Goal: Book appointment/travel/reservation

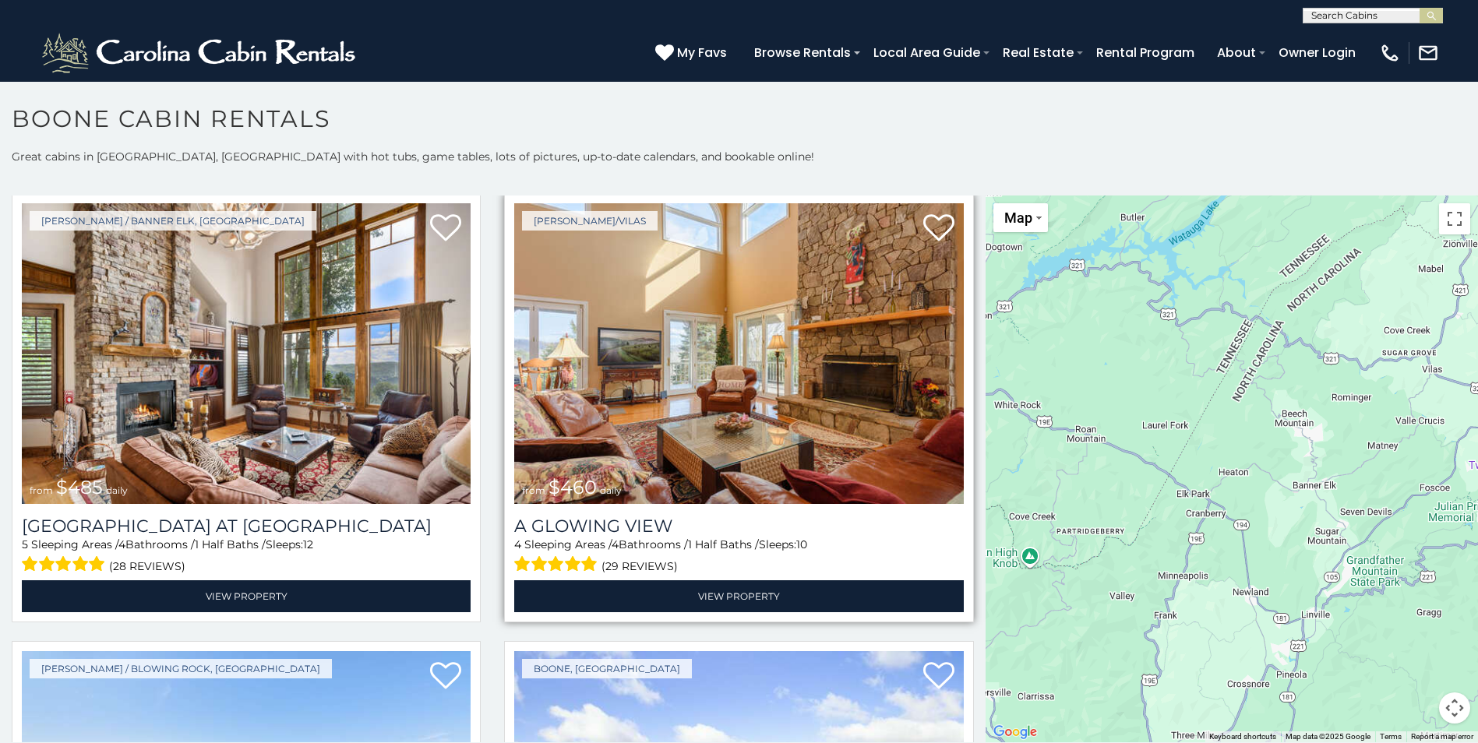
scroll to position [3038, 0]
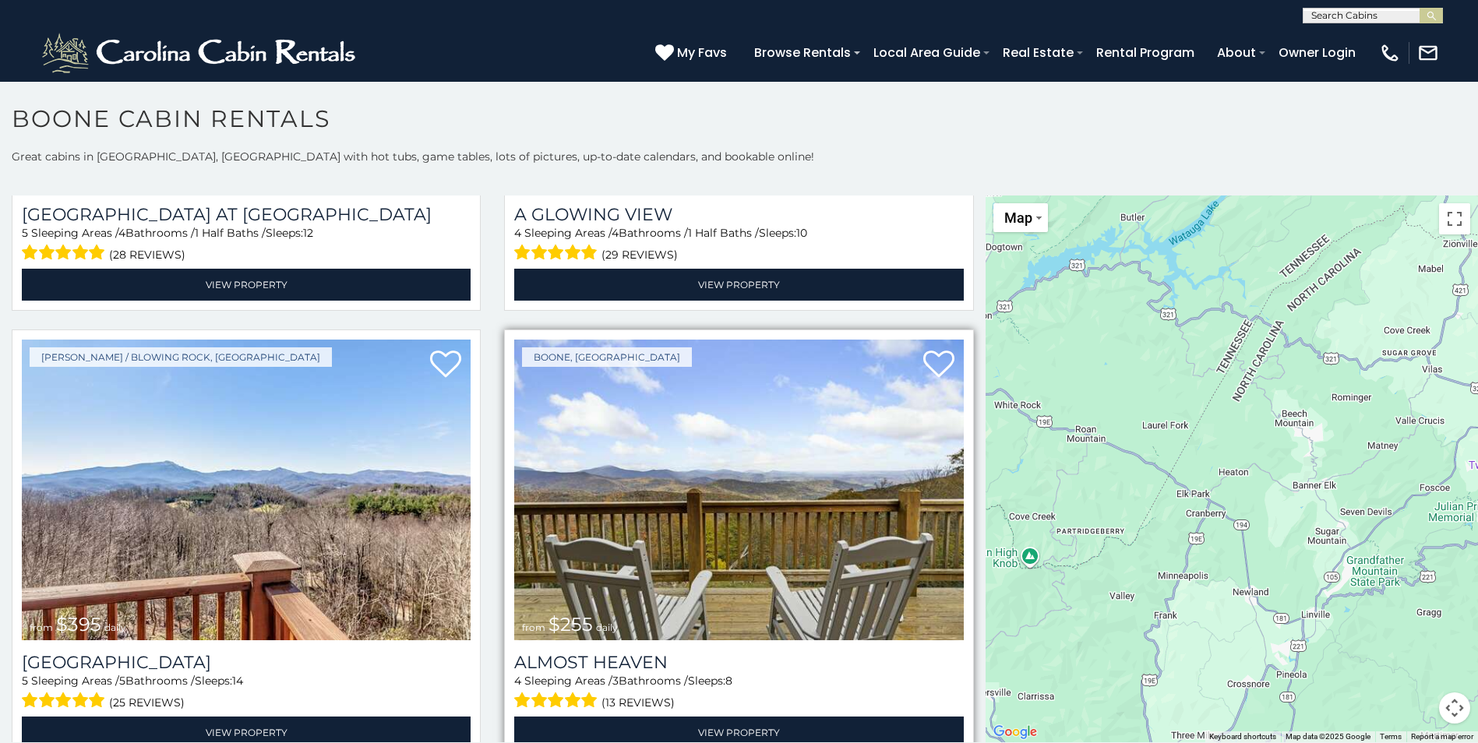
click at [686, 439] on img at bounding box center [738, 490] width 449 height 301
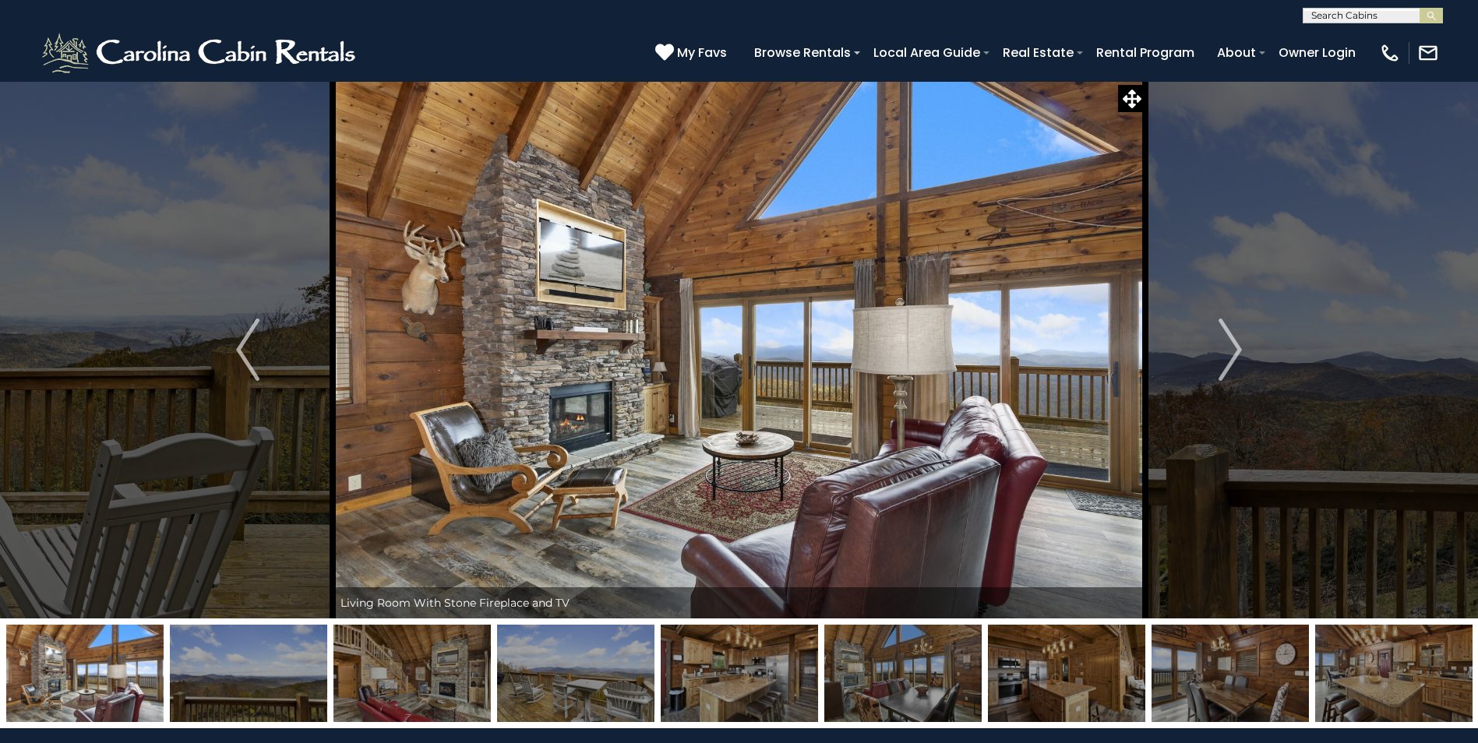
click at [393, 665] on img at bounding box center [411, 673] width 157 height 97
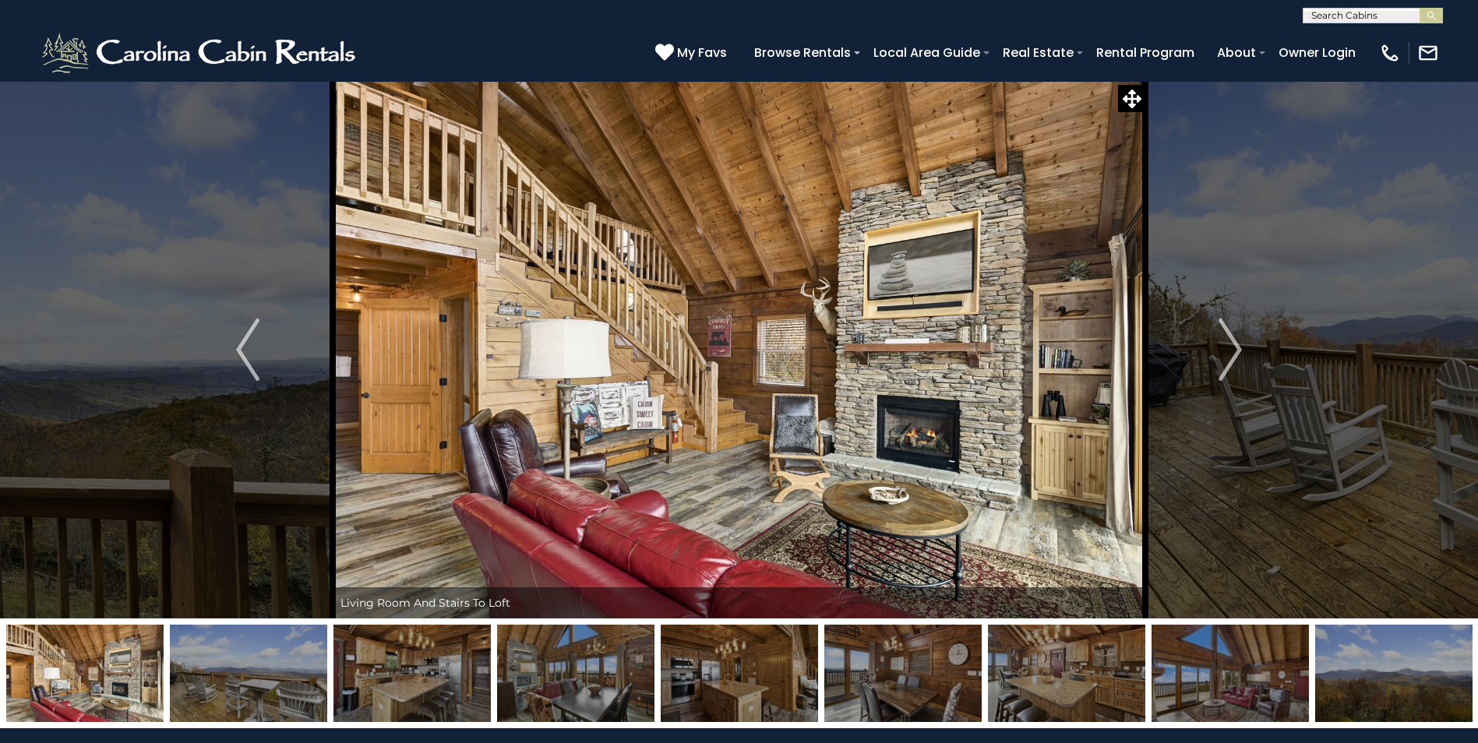
click at [438, 664] on img at bounding box center [411, 673] width 157 height 97
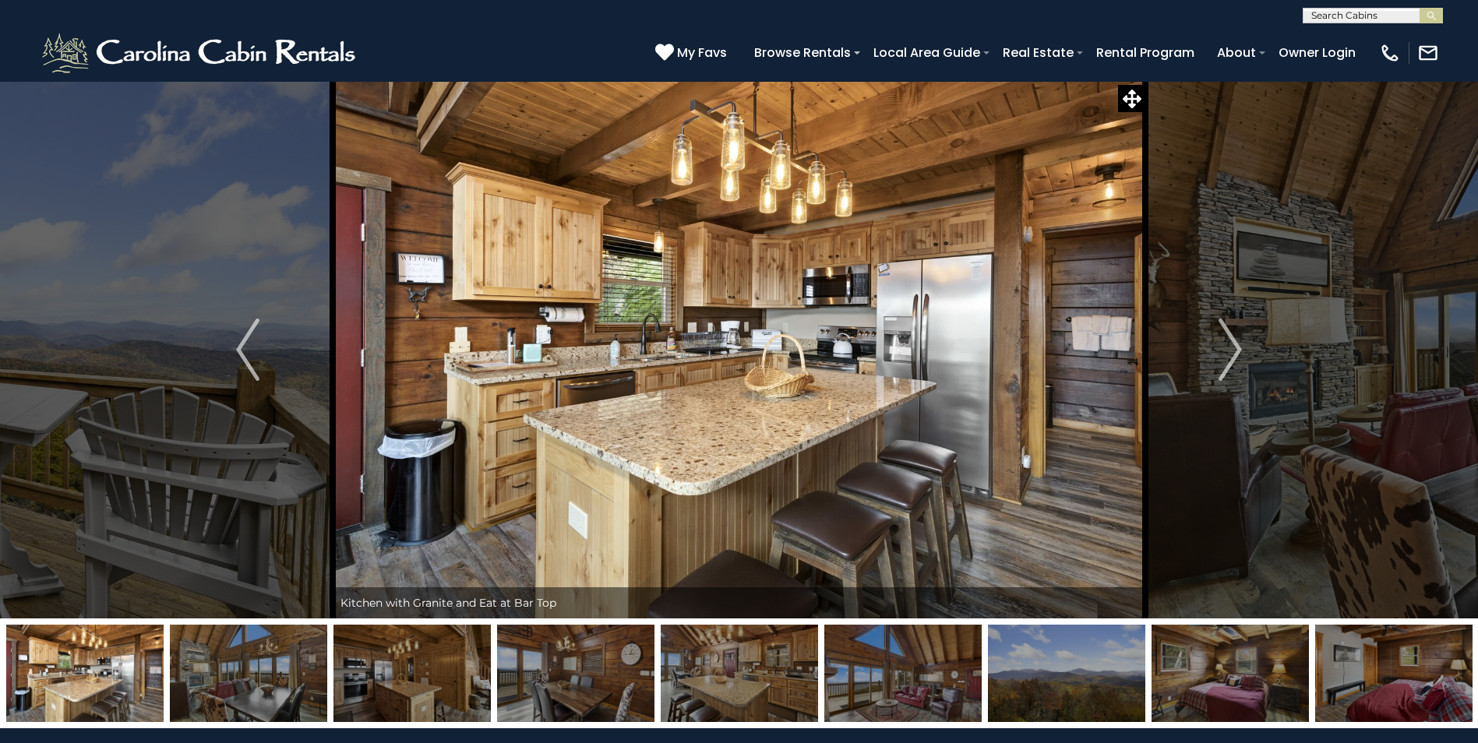
click at [438, 664] on img at bounding box center [411, 673] width 157 height 97
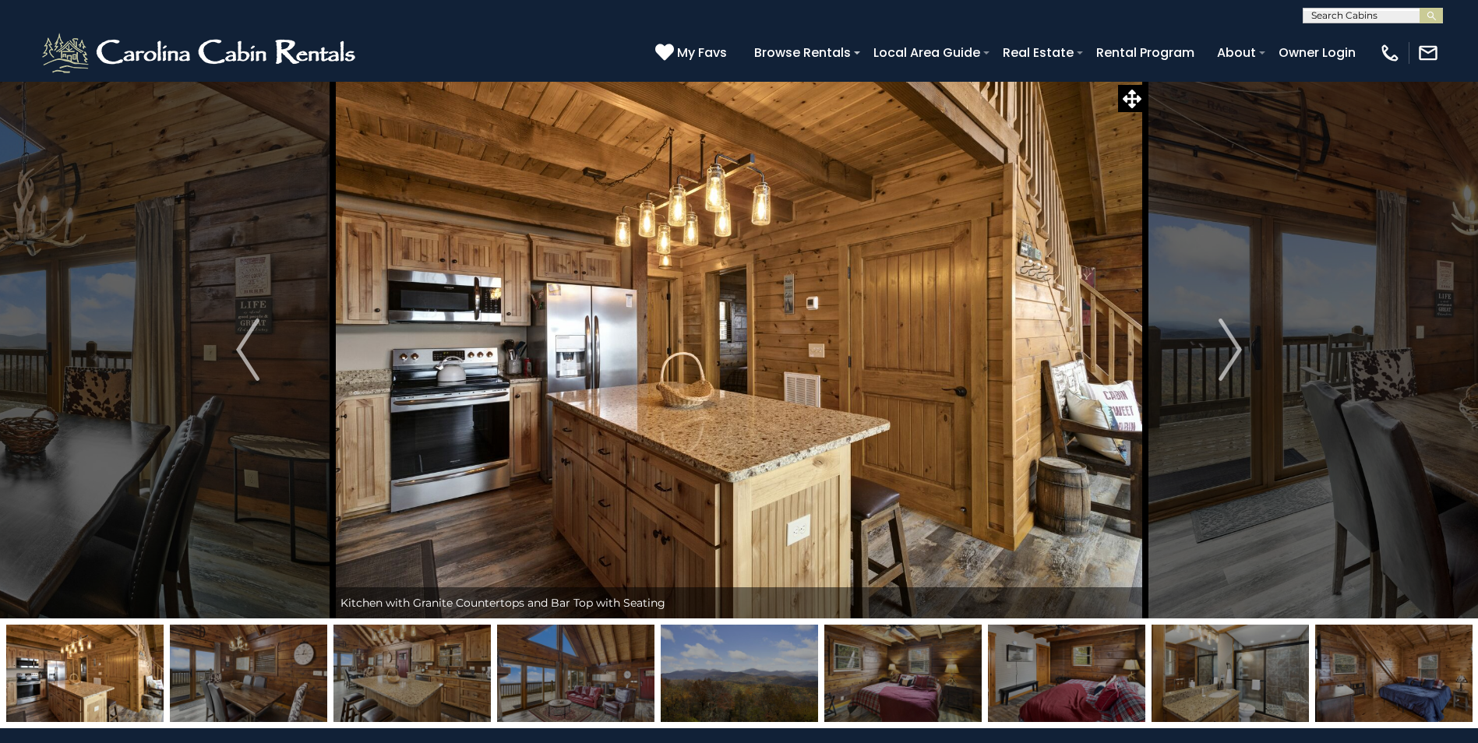
click at [438, 664] on img at bounding box center [411, 673] width 157 height 97
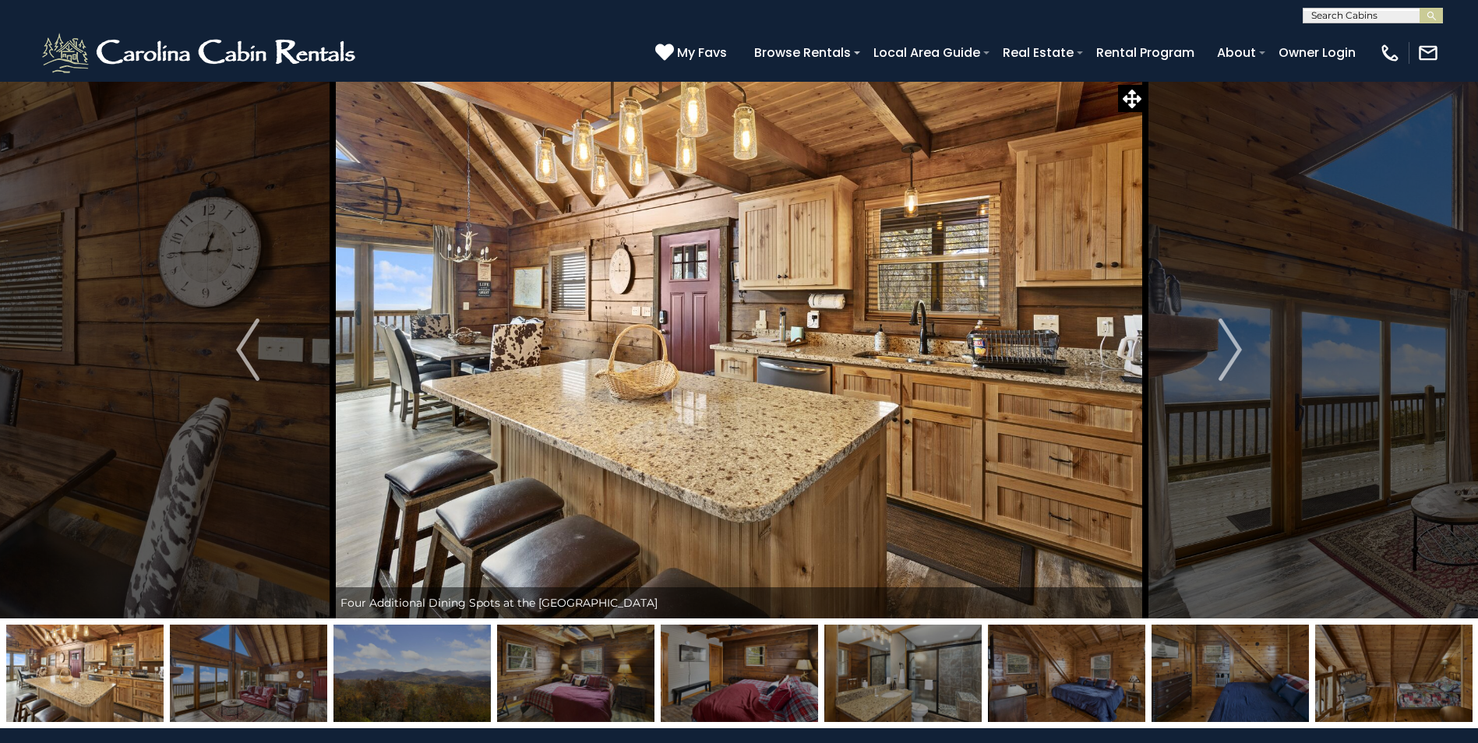
click at [438, 664] on img at bounding box center [411, 673] width 157 height 97
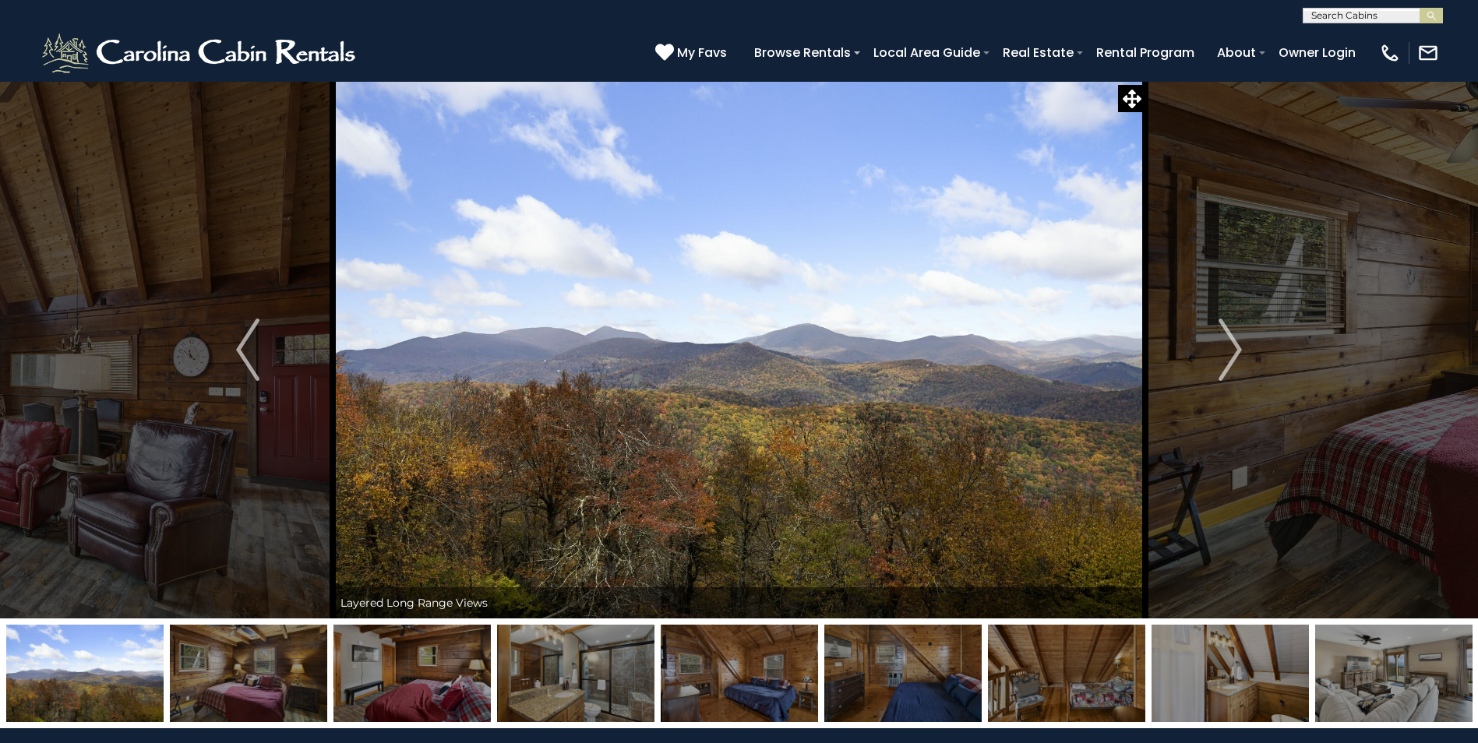
click at [438, 664] on img at bounding box center [411, 673] width 157 height 97
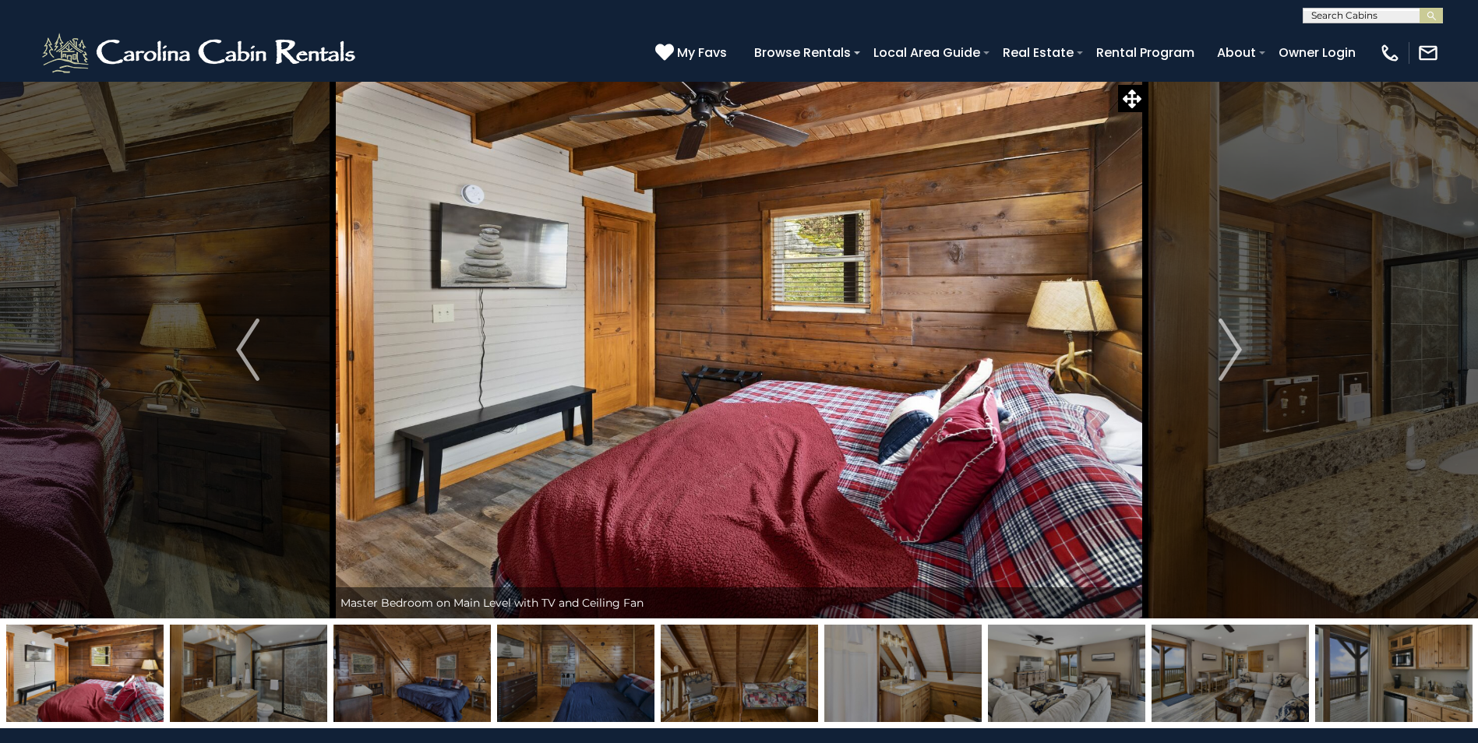
click at [438, 664] on img at bounding box center [411, 673] width 157 height 97
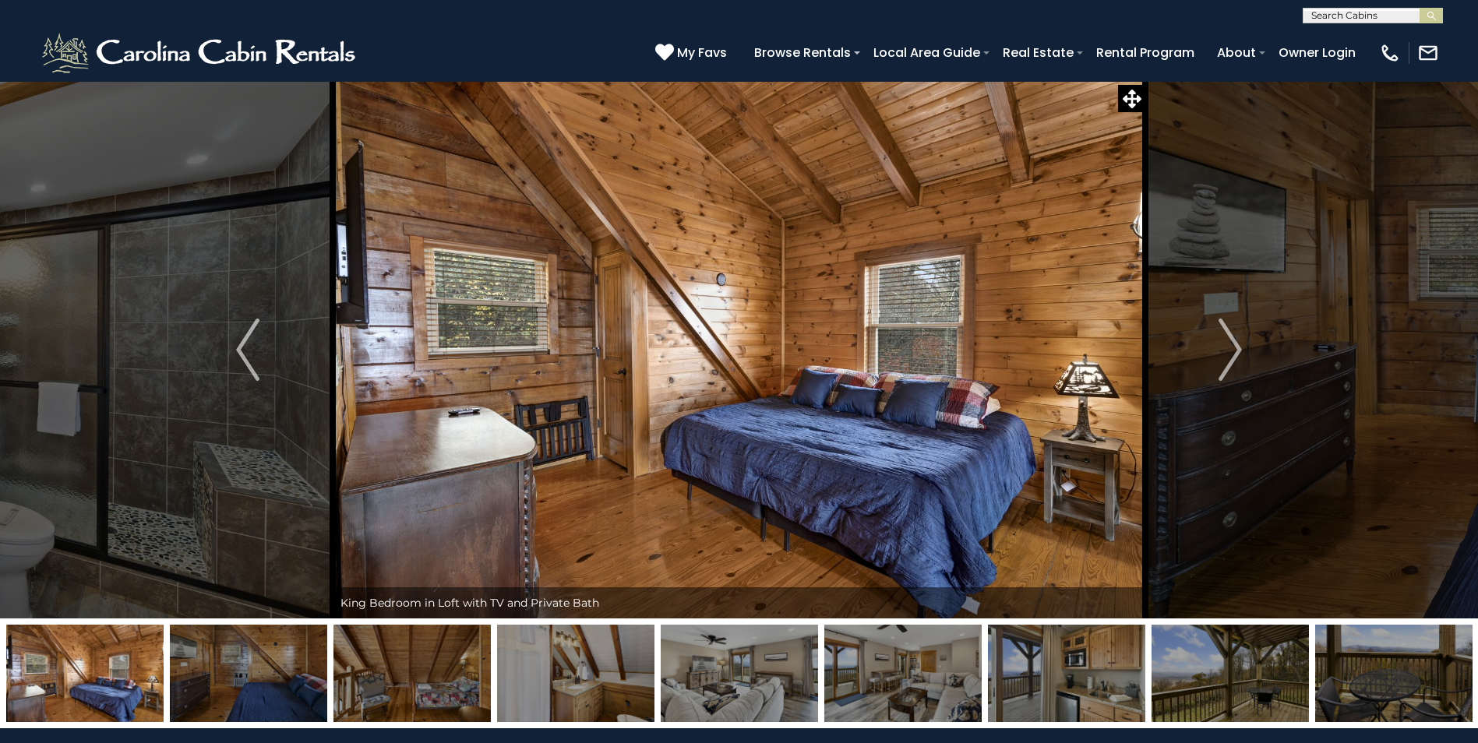
click at [539, 657] on img at bounding box center [575, 673] width 157 height 97
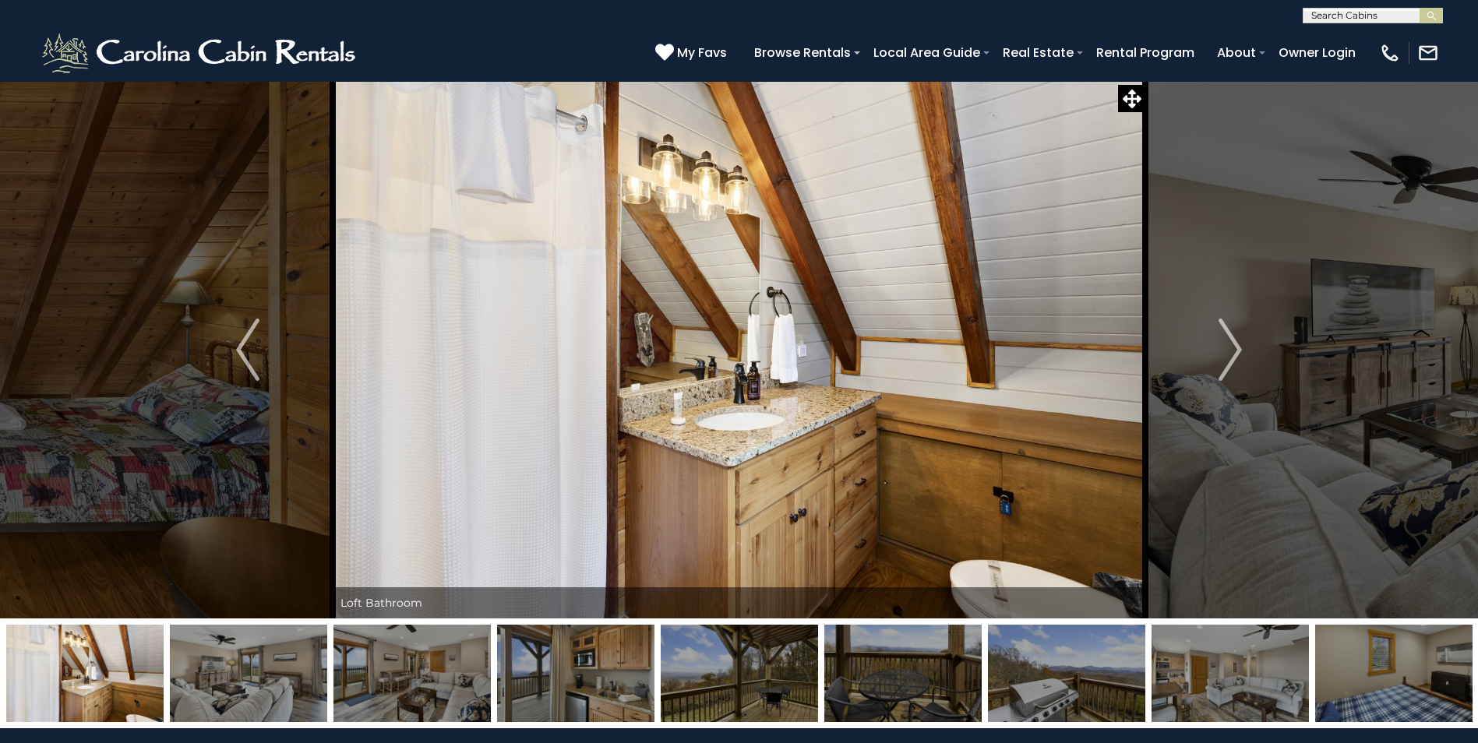
click at [717, 667] on img at bounding box center [738, 673] width 157 height 97
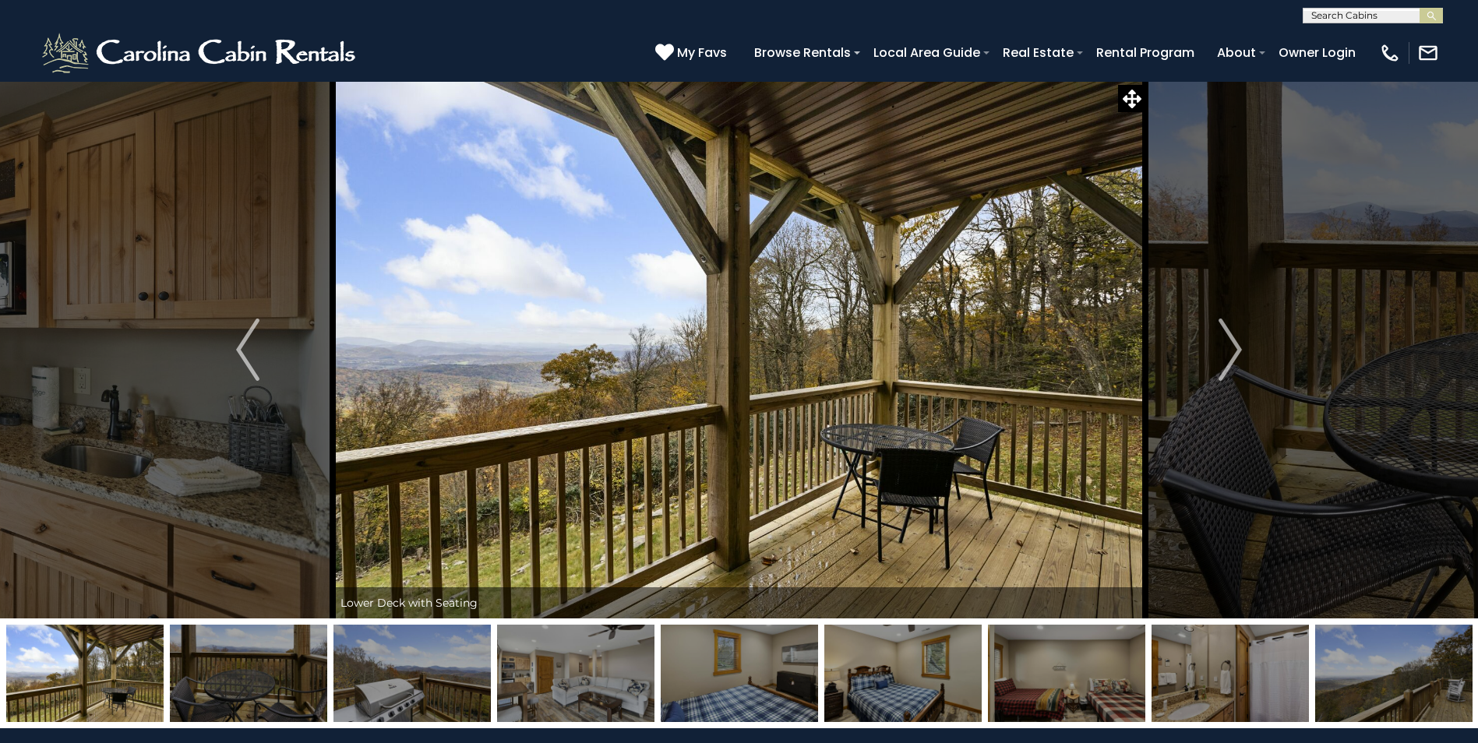
click at [717, 667] on img at bounding box center [738, 673] width 157 height 97
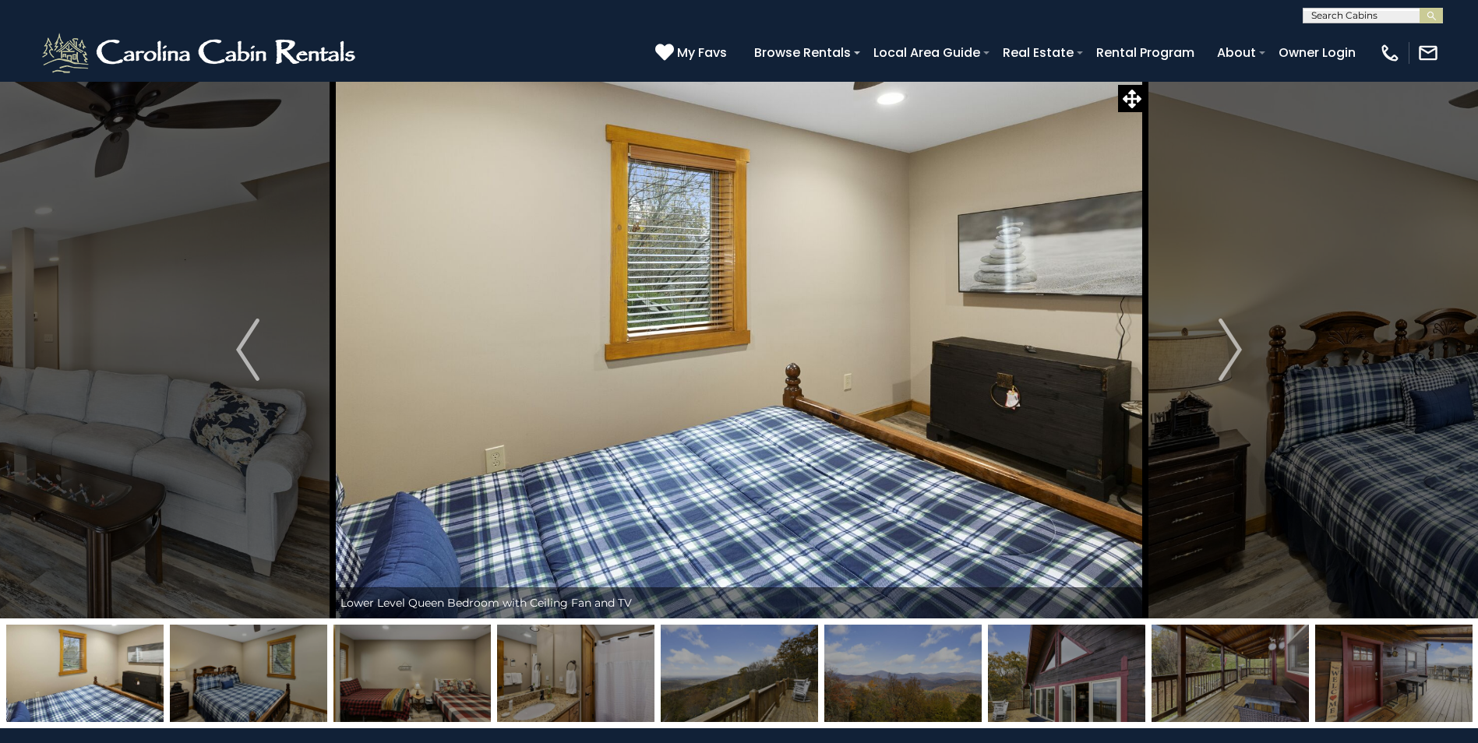
click at [1106, 684] on img at bounding box center [1066, 673] width 157 height 97
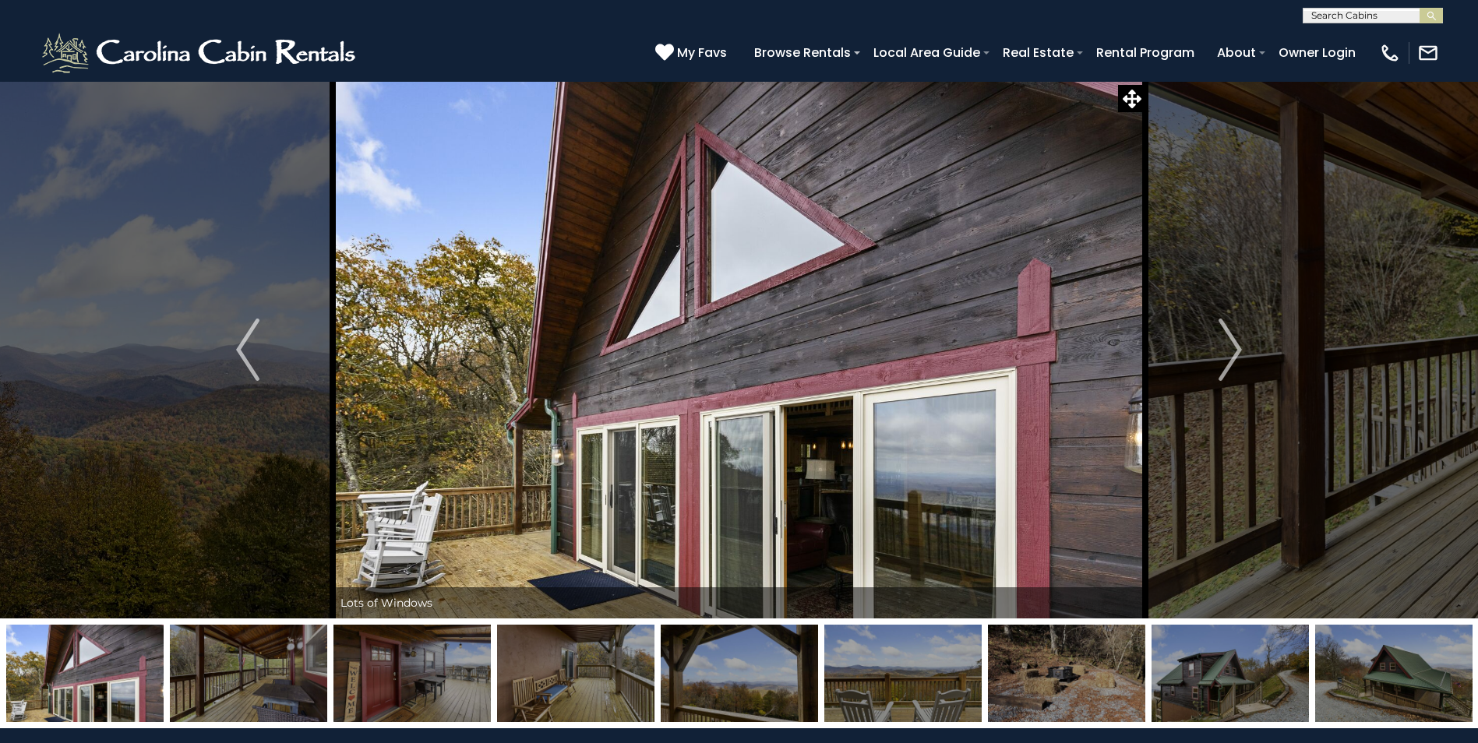
click at [1234, 676] on img at bounding box center [1229, 673] width 157 height 97
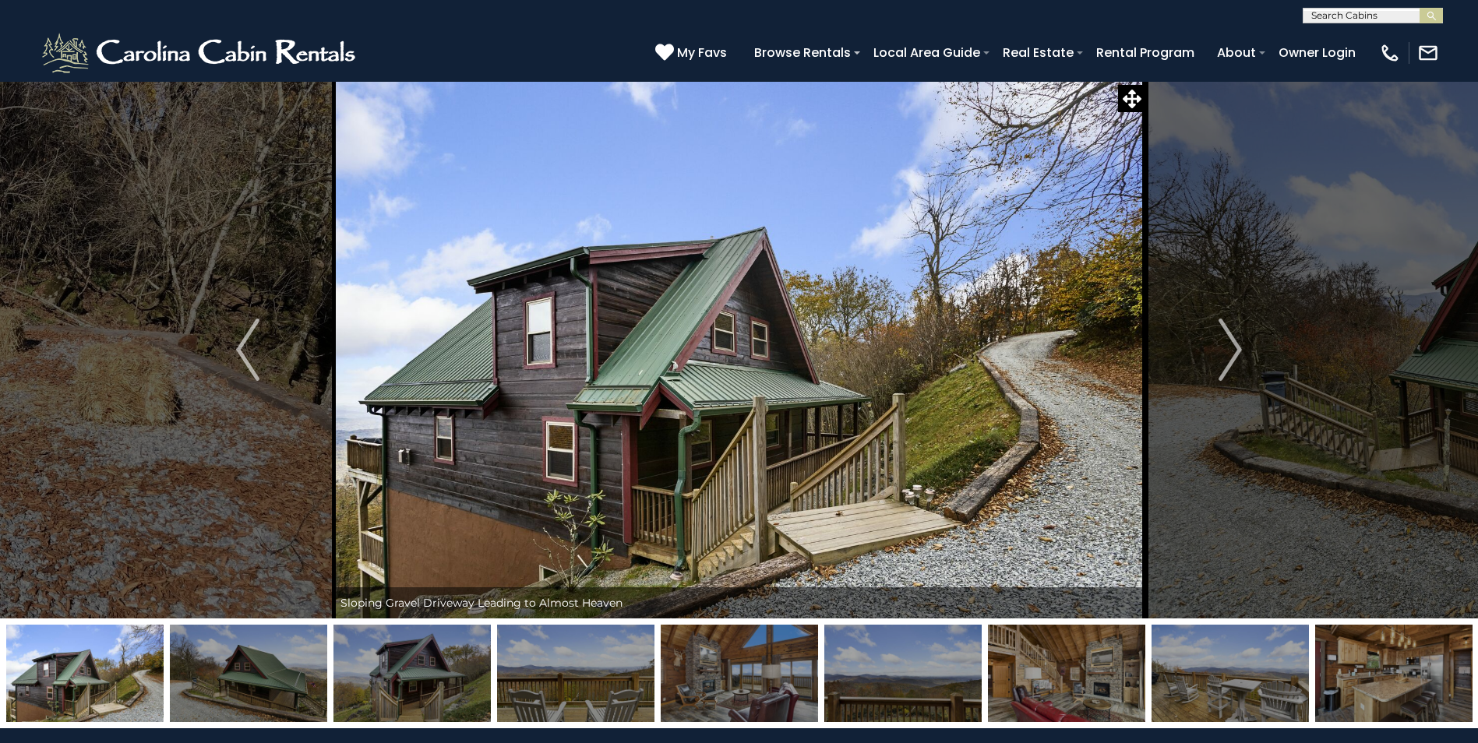
click at [1349, 674] on img at bounding box center [1393, 673] width 157 height 97
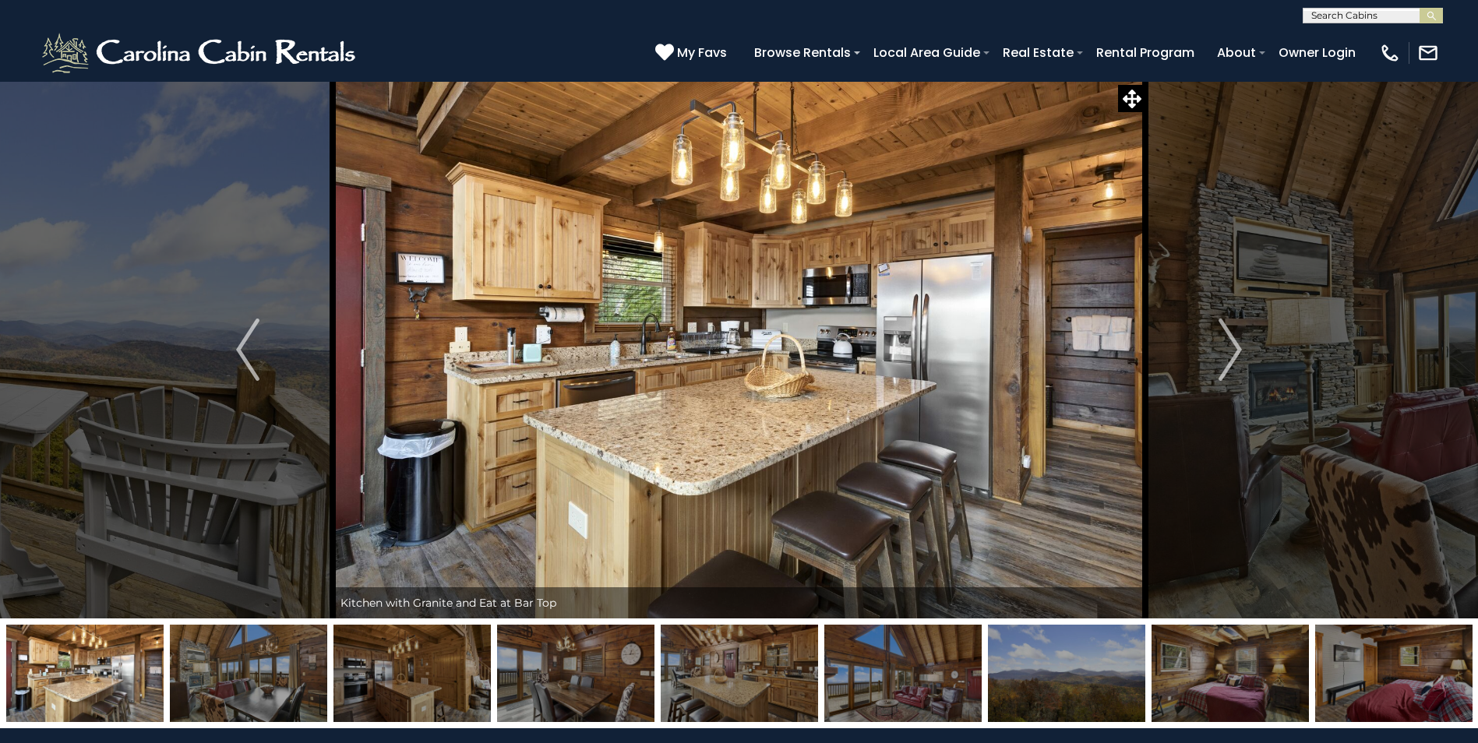
click at [1349, 674] on img at bounding box center [1393, 673] width 157 height 97
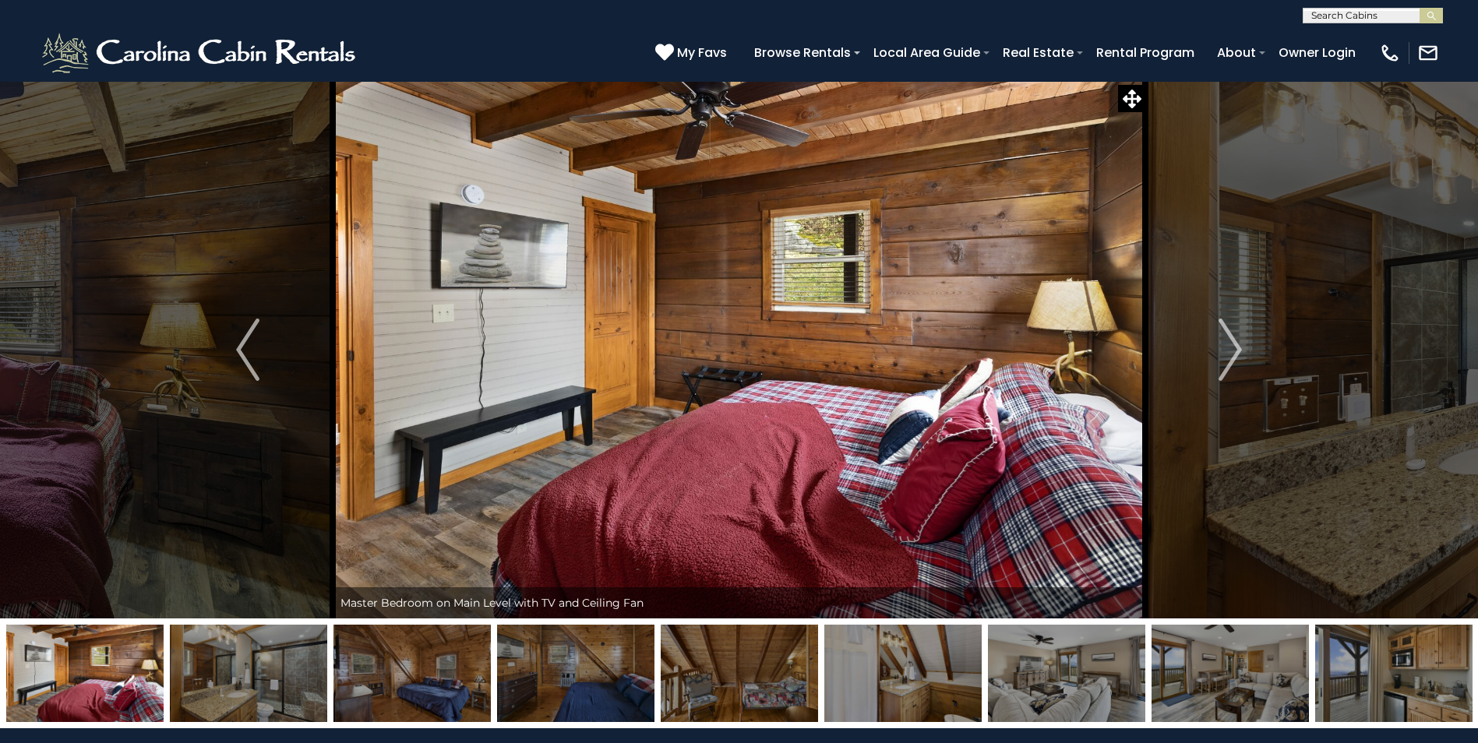
click at [250, 661] on img at bounding box center [248, 673] width 157 height 97
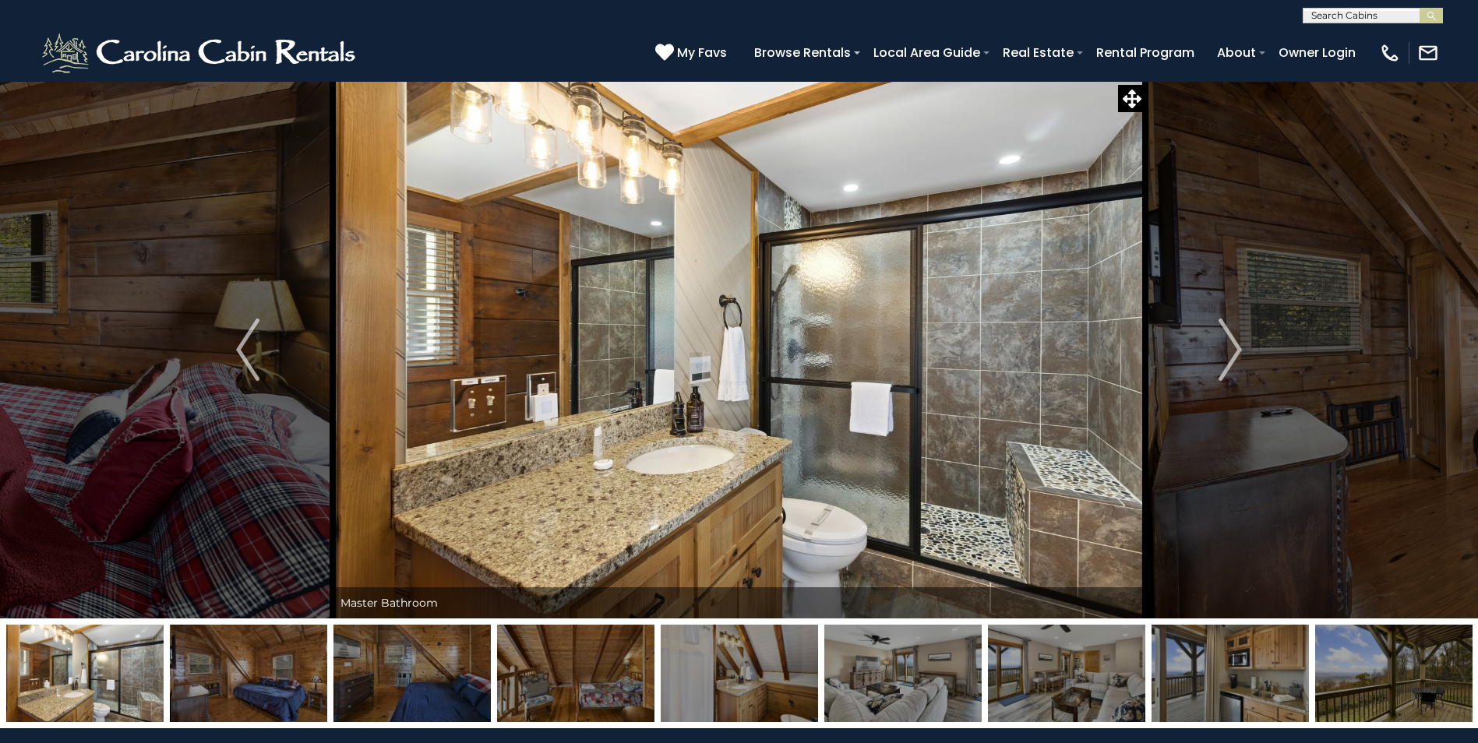
click at [1409, 687] on img at bounding box center [1393, 673] width 157 height 97
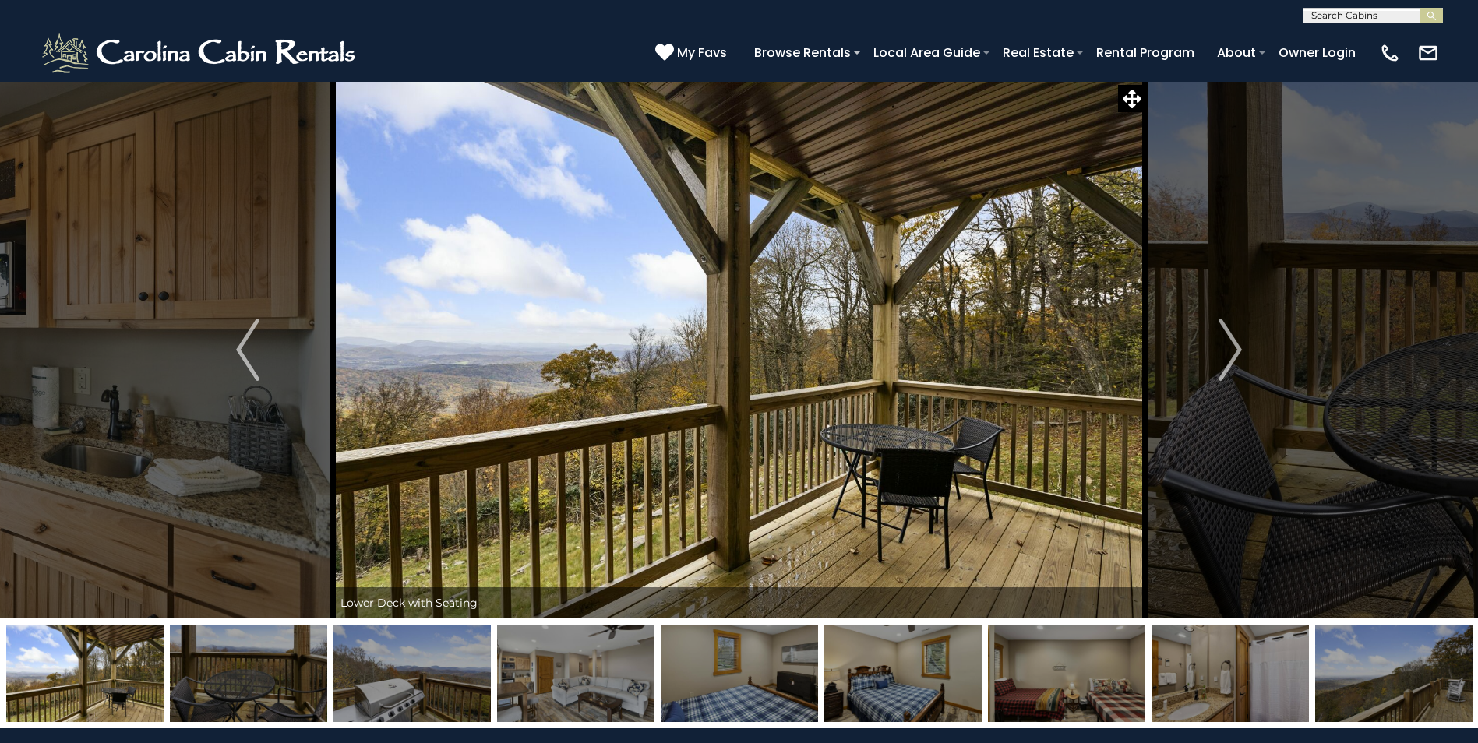
click at [1409, 687] on img at bounding box center [1393, 673] width 157 height 97
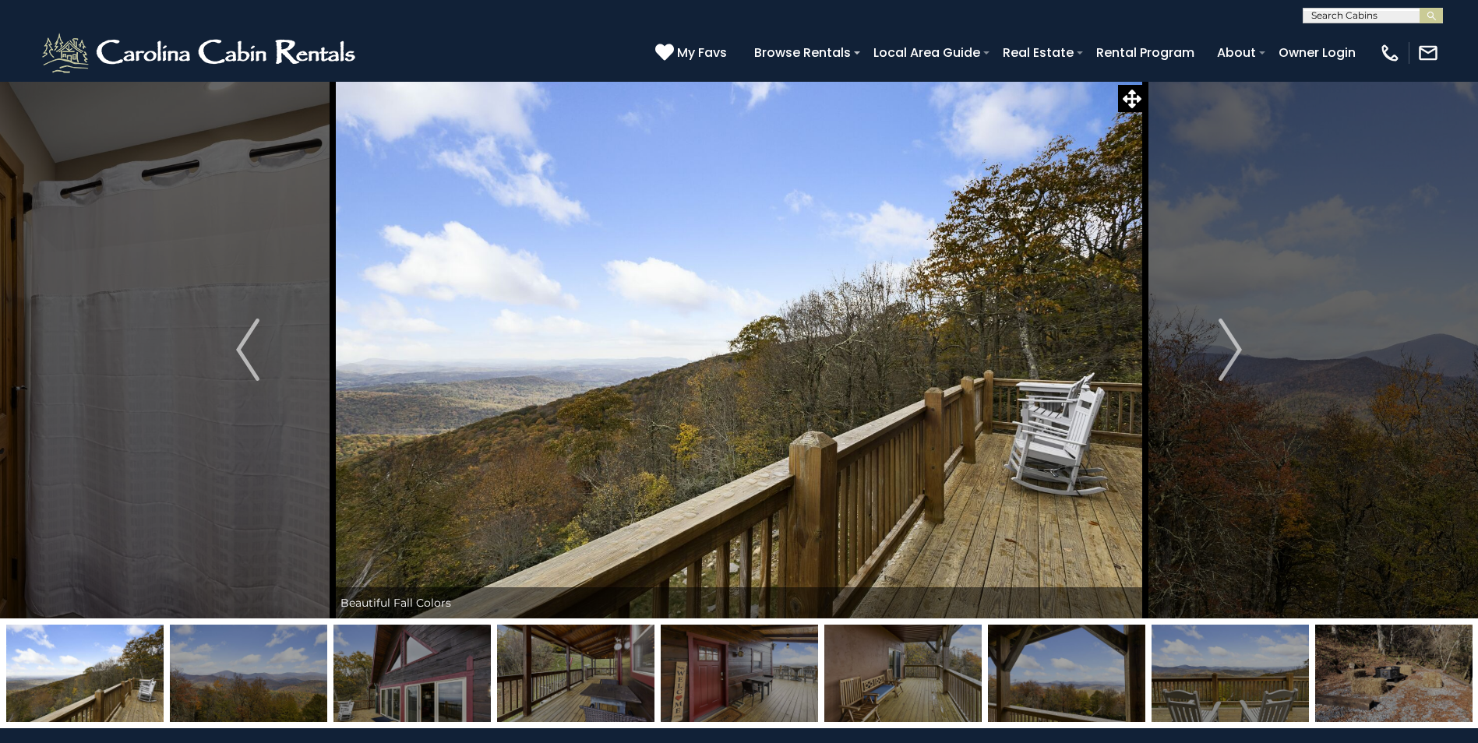
click at [1409, 687] on img at bounding box center [1393, 673] width 157 height 97
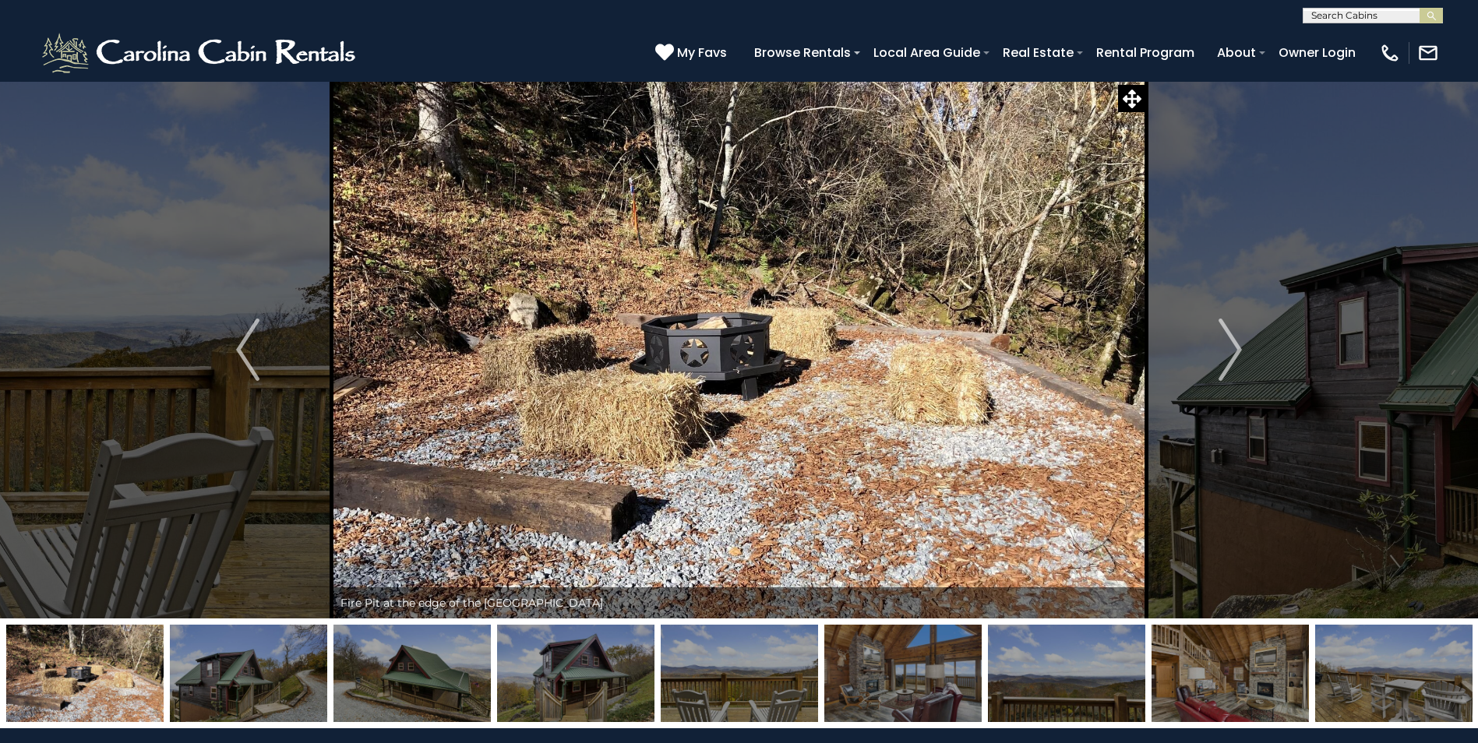
click at [1409, 687] on img at bounding box center [1393, 673] width 157 height 97
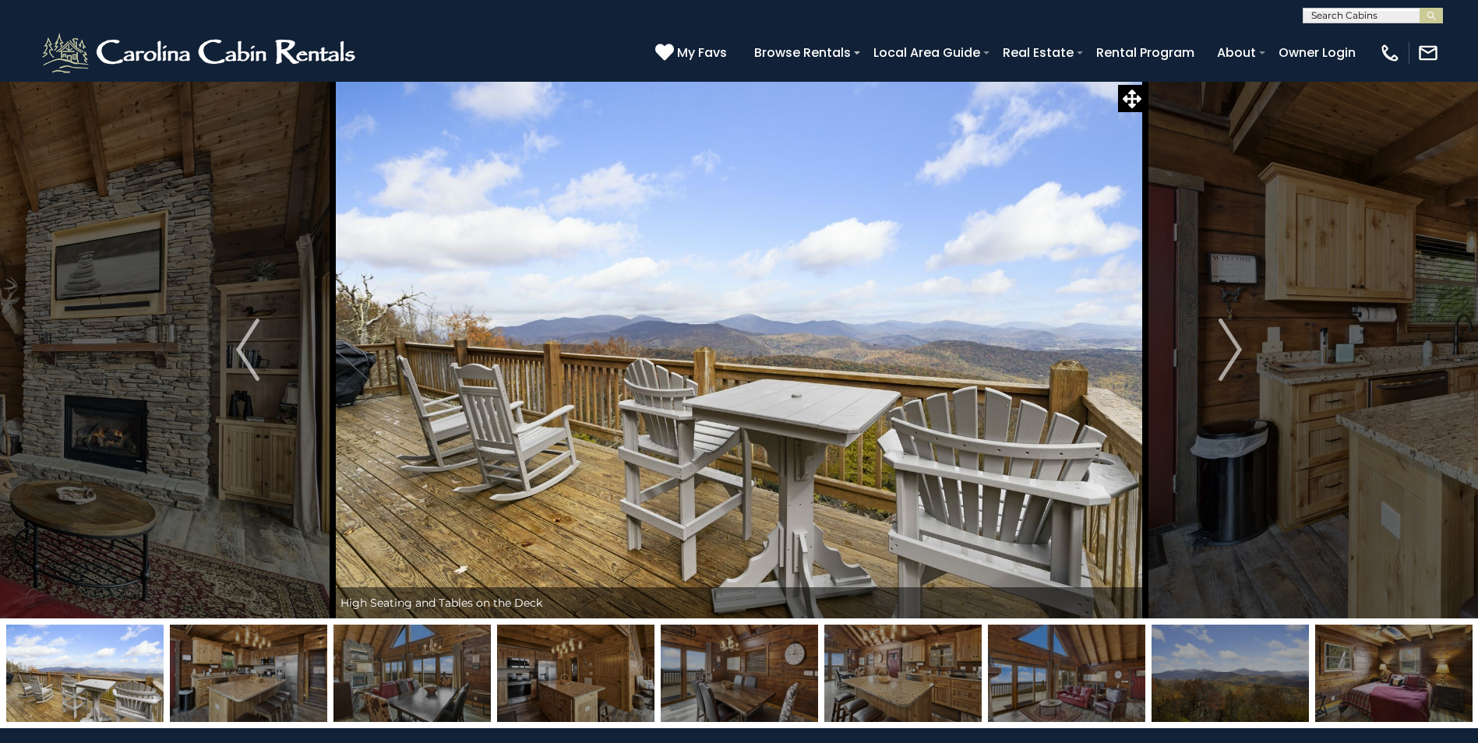
click at [103, 667] on img at bounding box center [84, 673] width 157 height 97
click at [1232, 347] on img "Next" at bounding box center [1229, 350] width 23 height 62
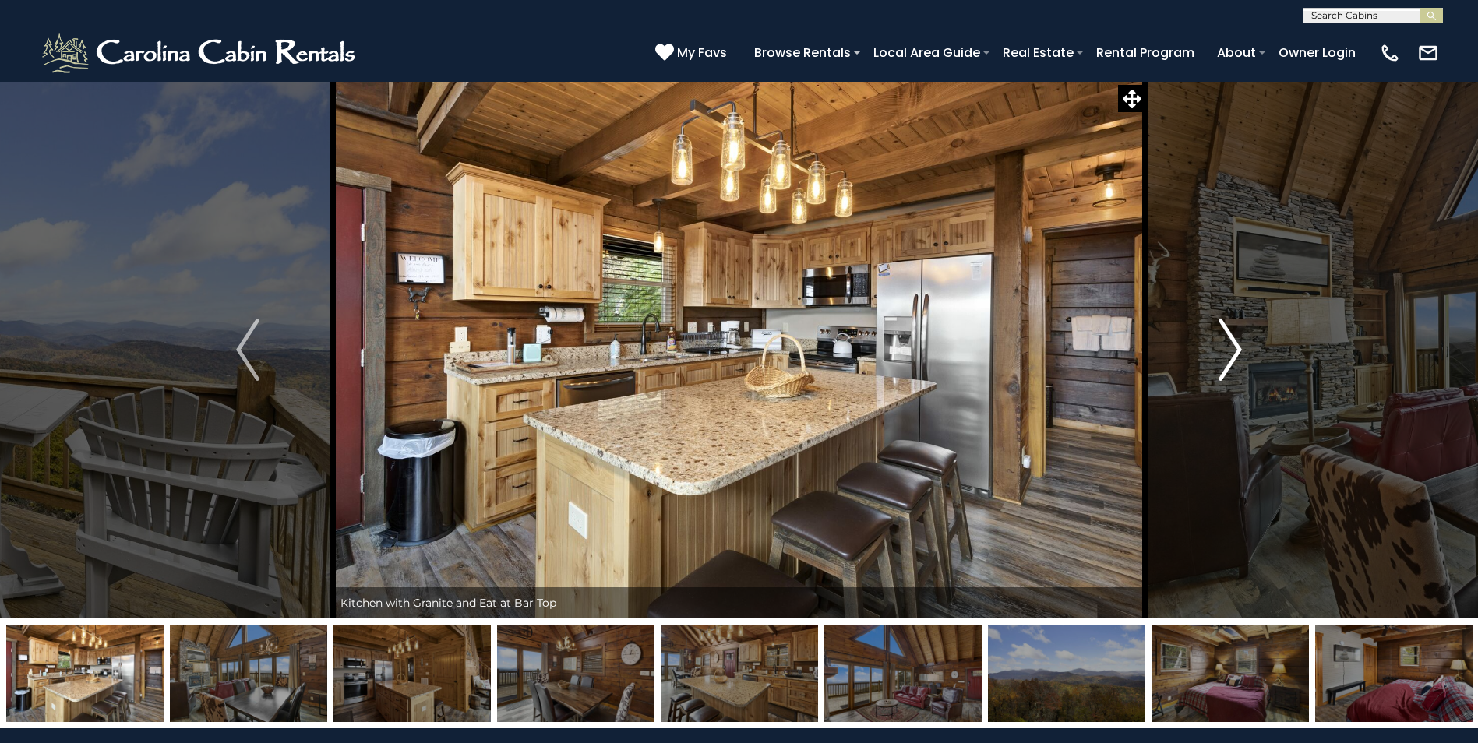
click at [1232, 347] on img "Next" at bounding box center [1229, 350] width 23 height 62
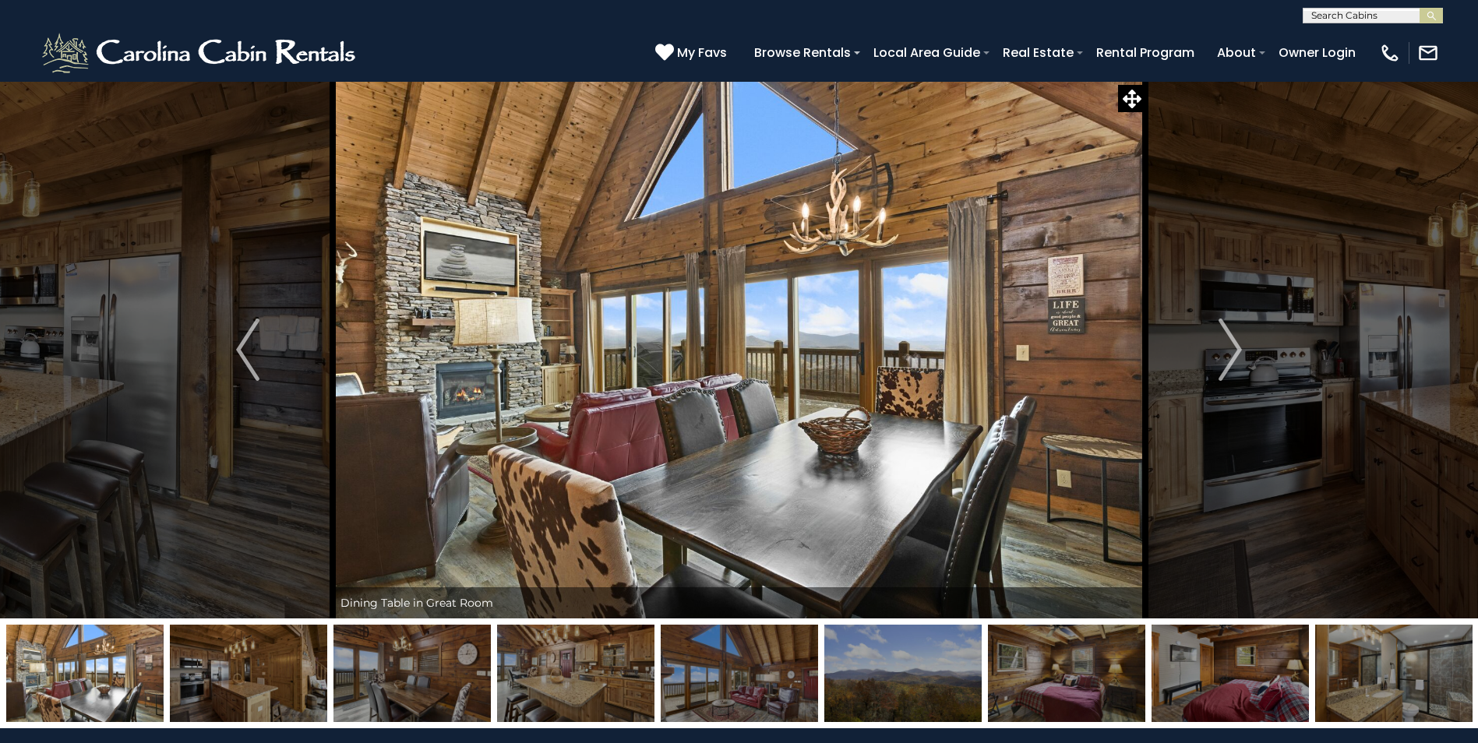
click at [1385, 685] on img at bounding box center [1393, 673] width 157 height 97
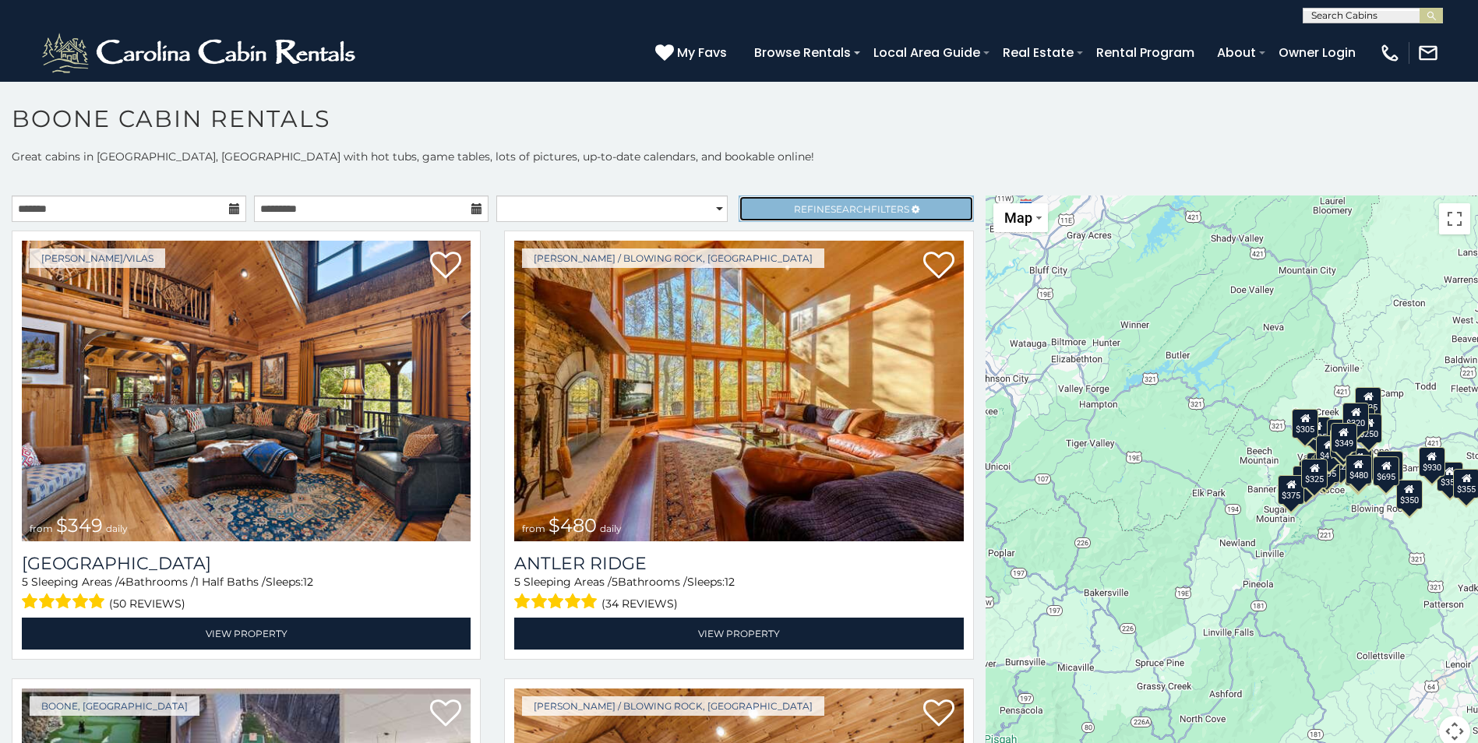
click at [830, 203] on span "Search" at bounding box center [850, 209] width 41 height 12
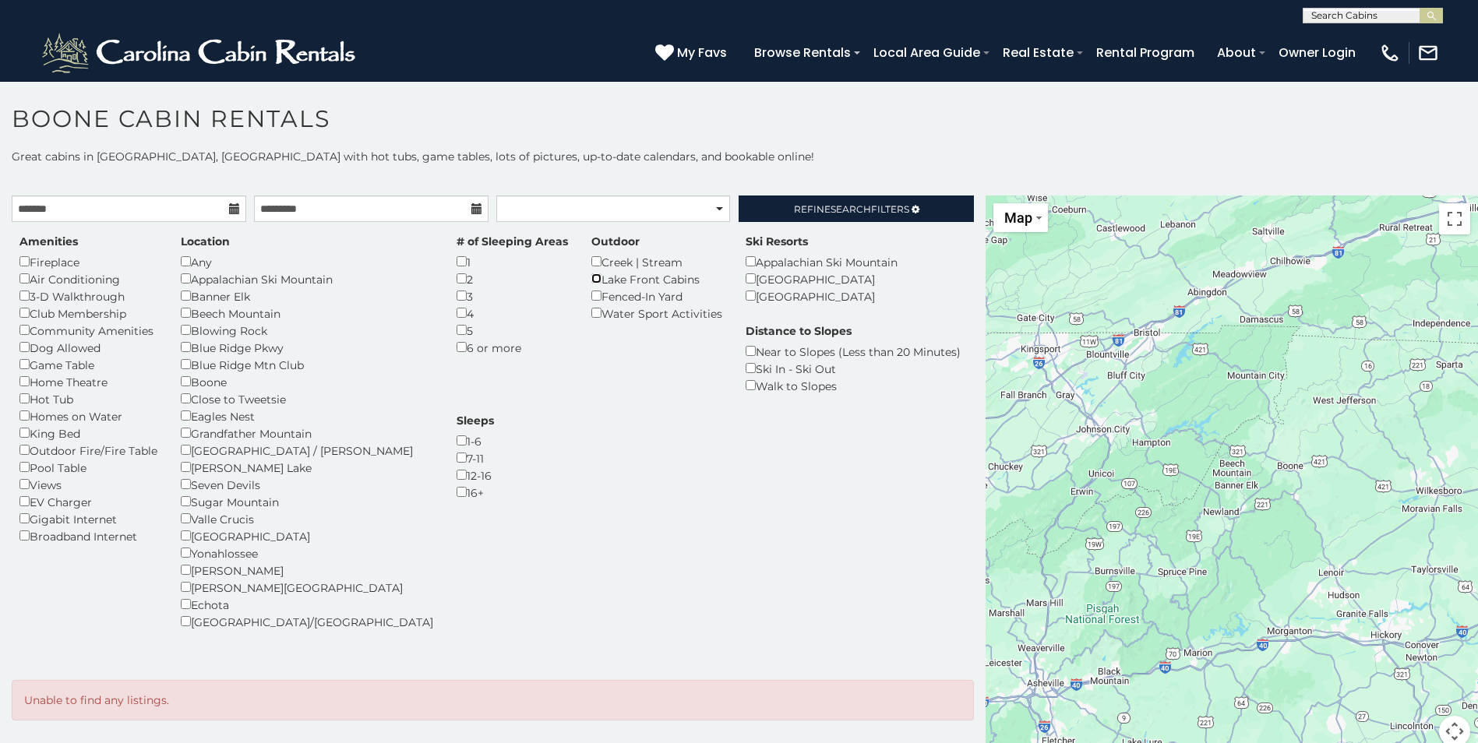
scroll to position [14, 0]
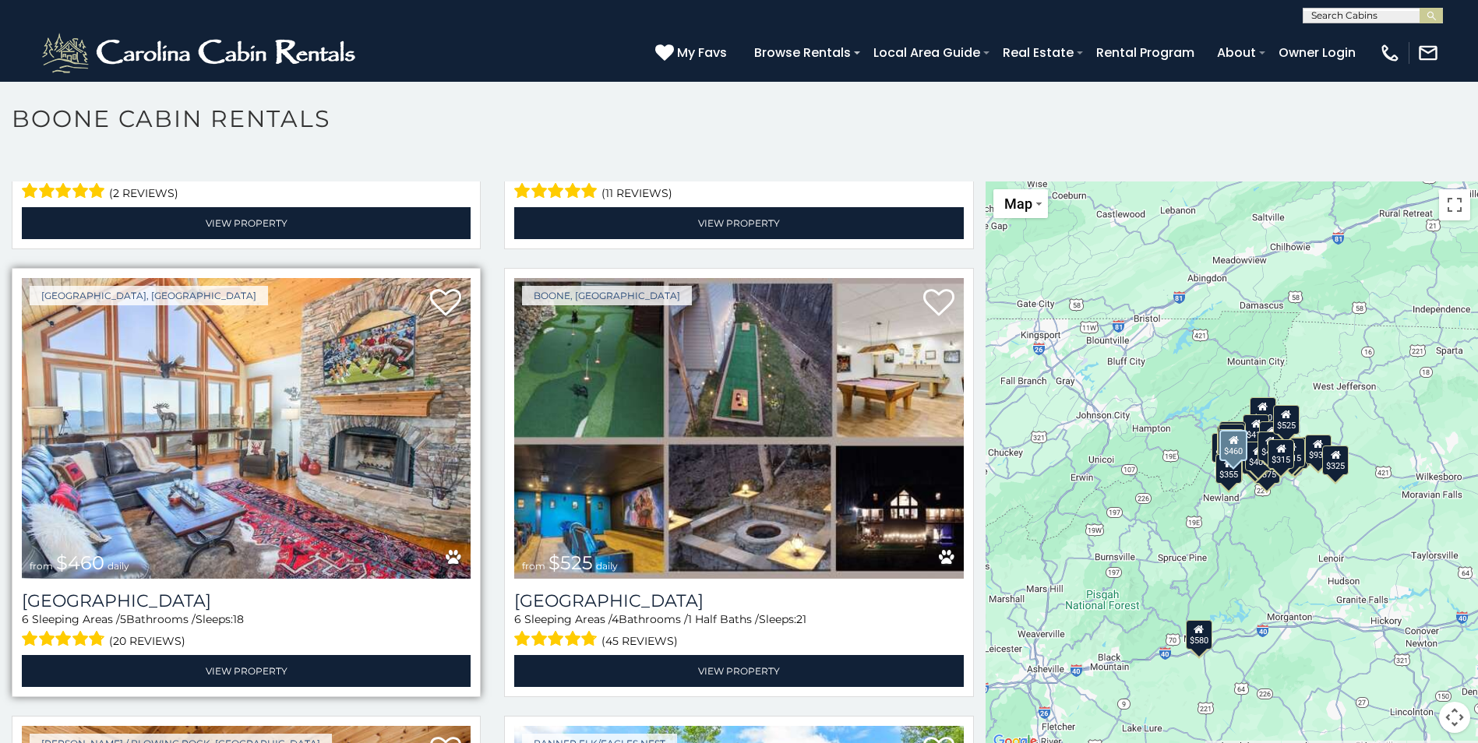
scroll to position [1714, 0]
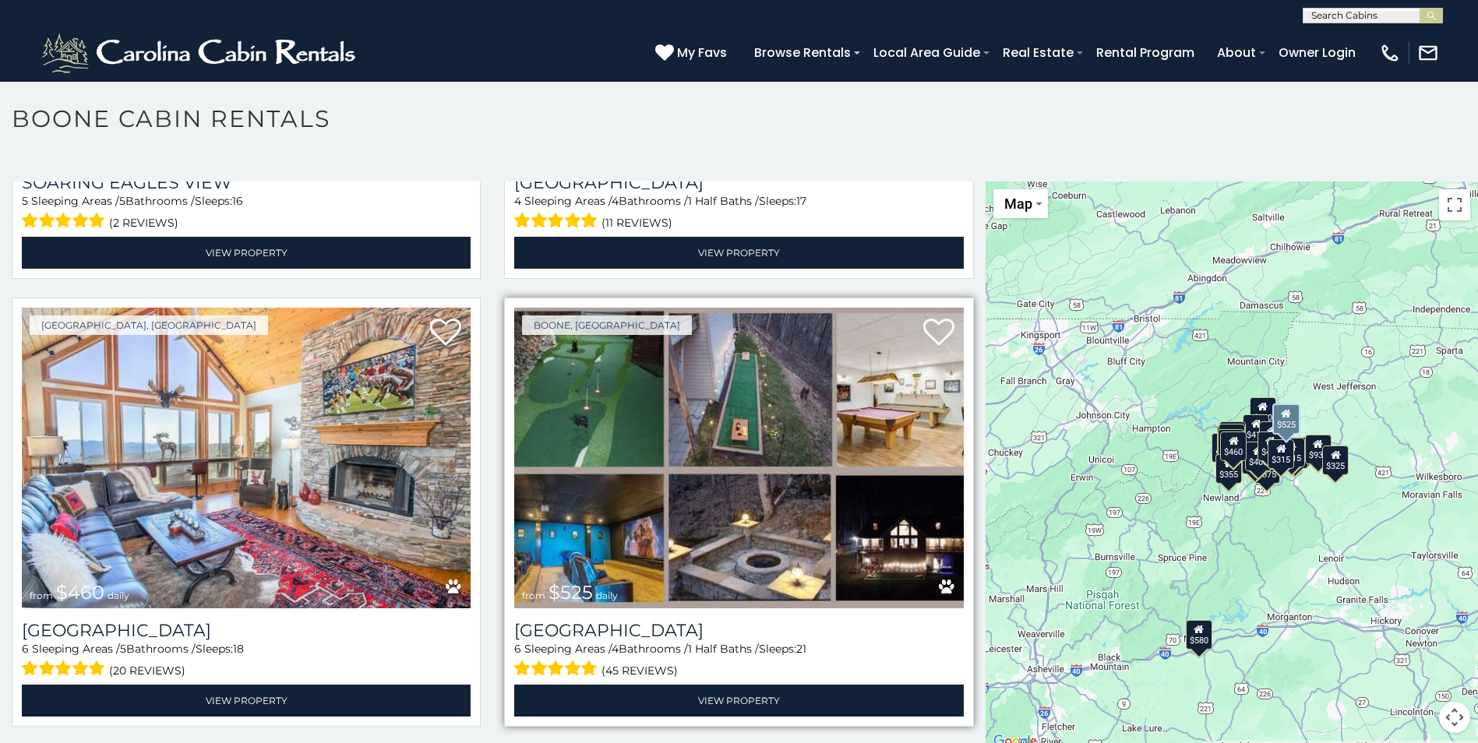
click at [698, 459] on img at bounding box center [738, 458] width 449 height 301
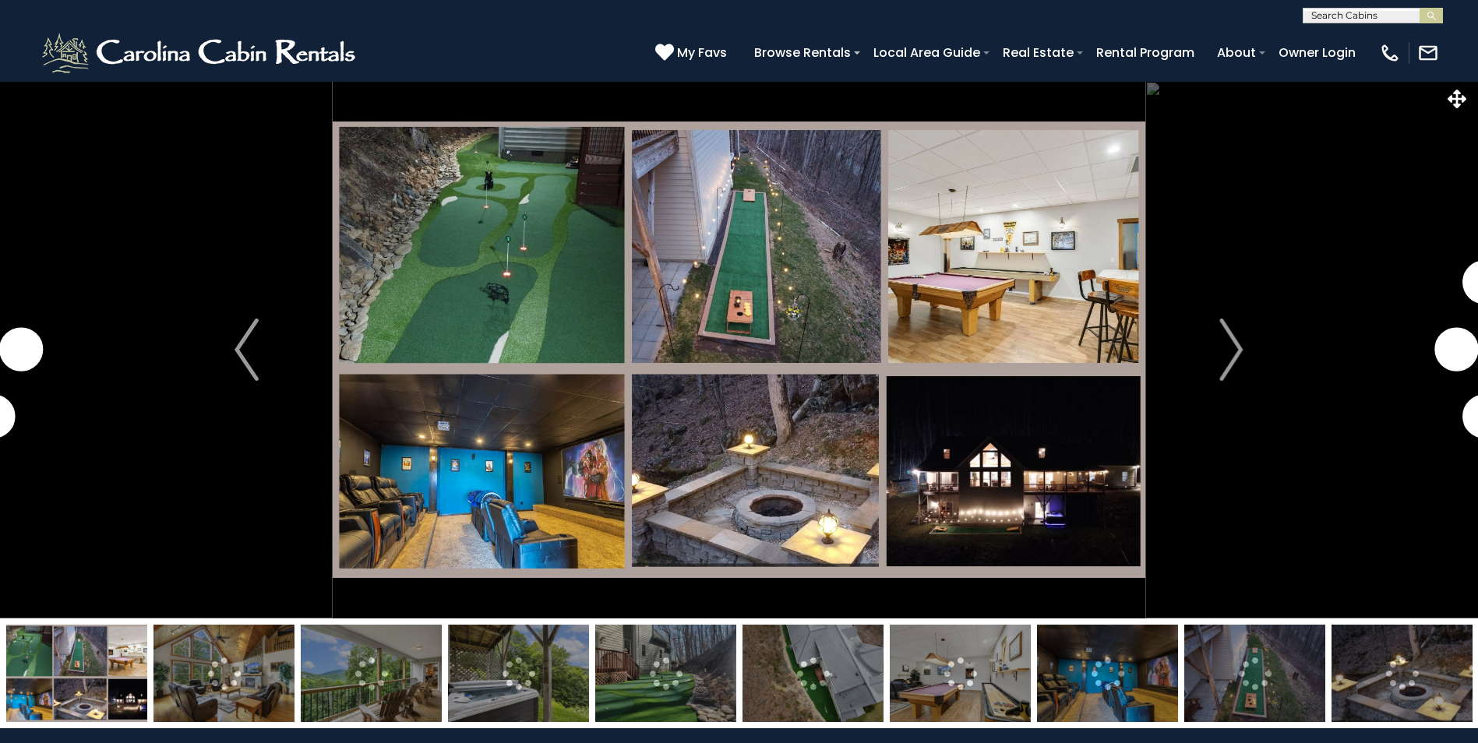
click at [221, 673] on img at bounding box center [223, 673] width 141 height 97
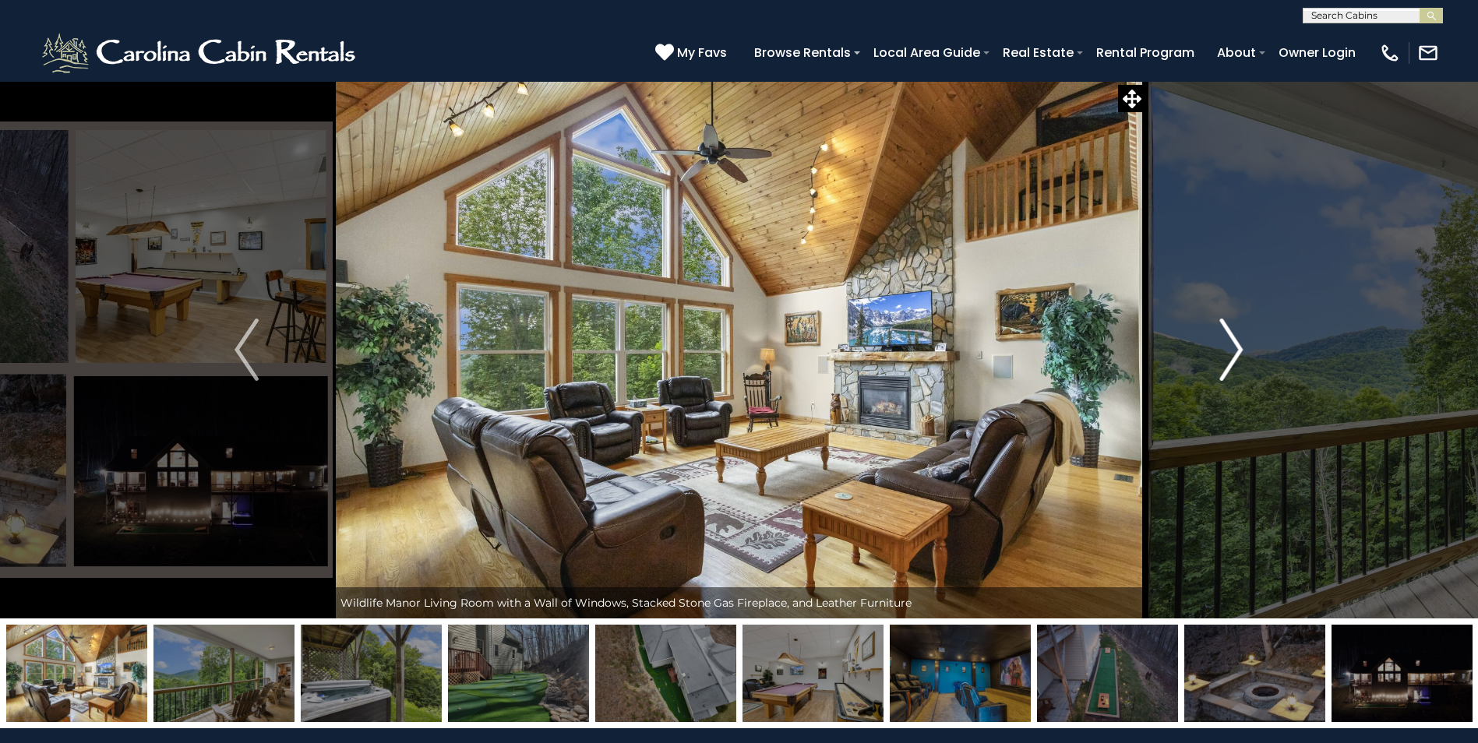
click at [1231, 347] on img "Next" at bounding box center [1230, 350] width 23 height 62
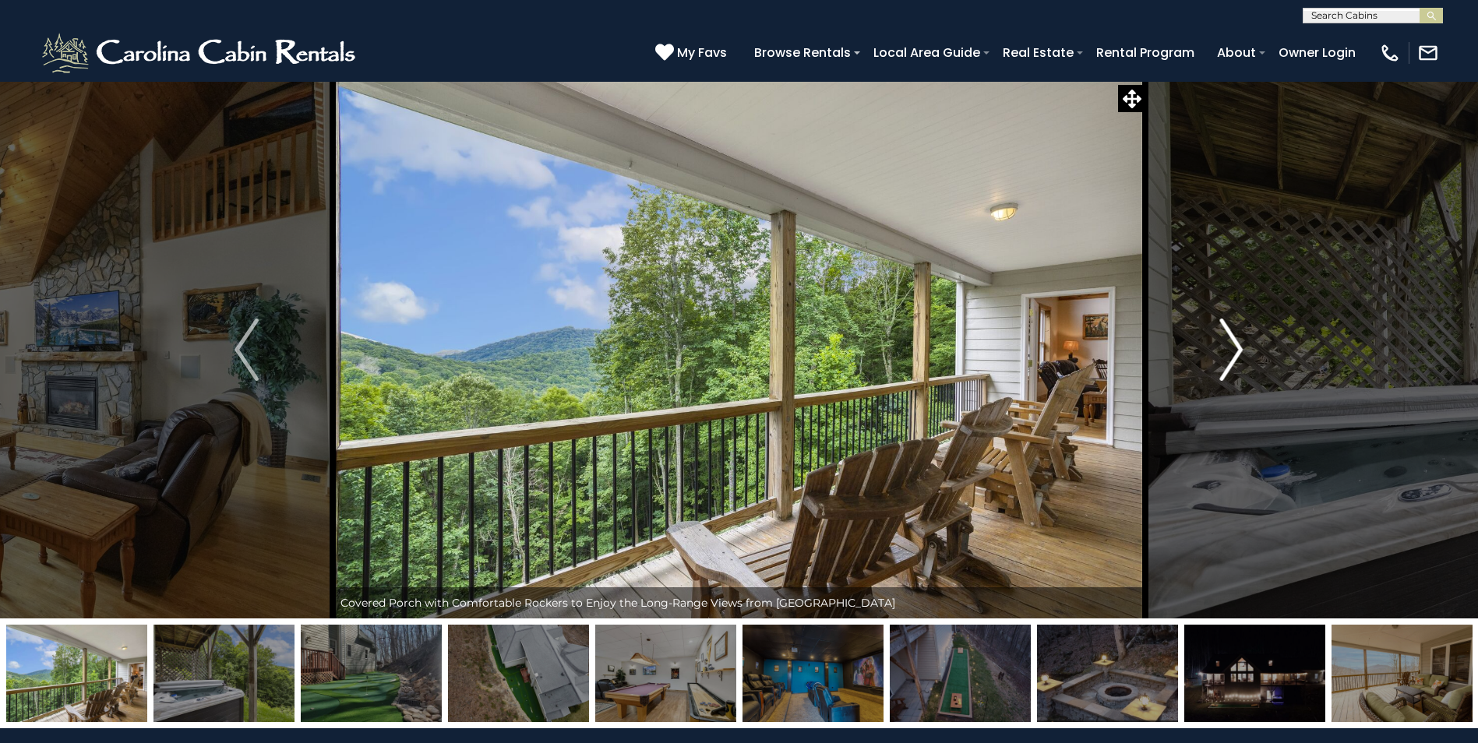
click at [1231, 347] on img "Next" at bounding box center [1230, 350] width 23 height 62
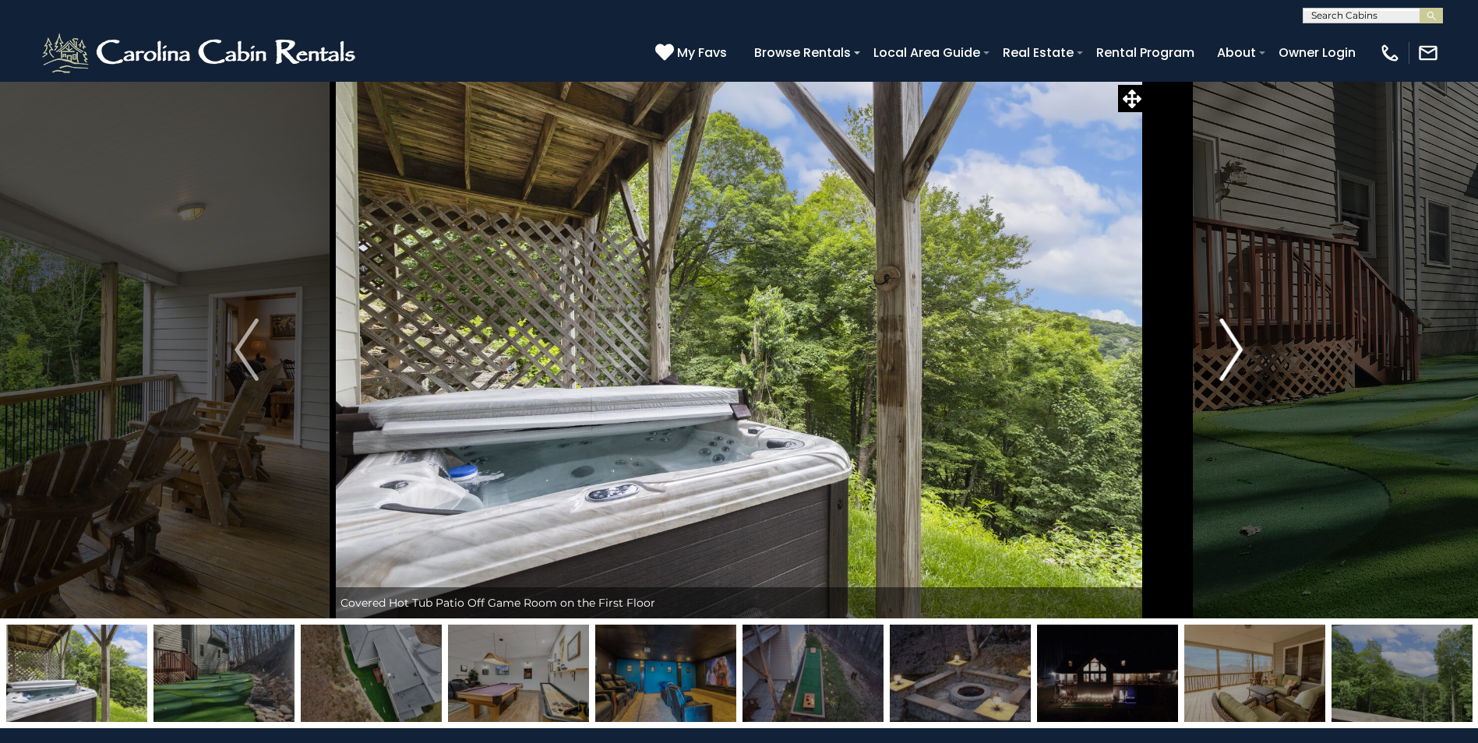
click at [1231, 347] on img "Next" at bounding box center [1230, 350] width 23 height 62
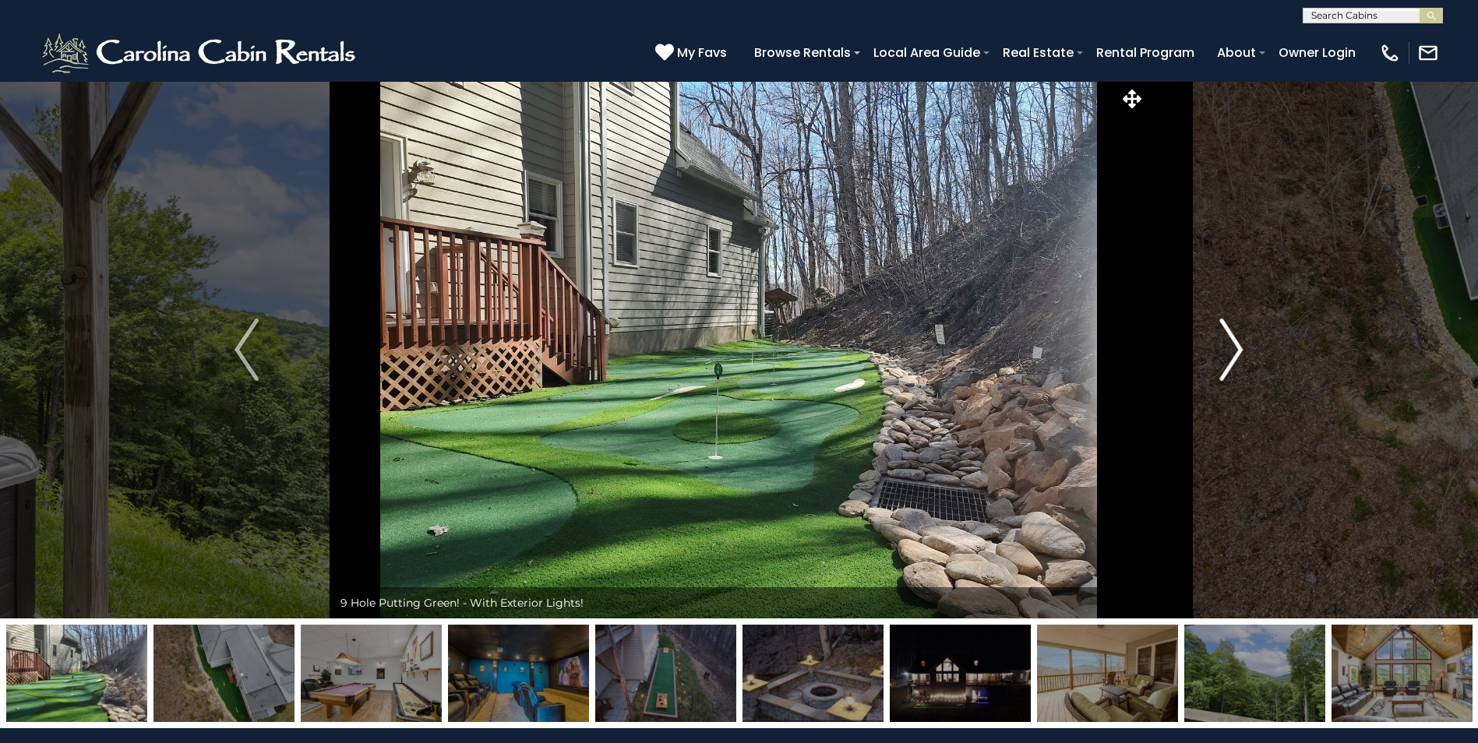
click at [1231, 347] on img "Next" at bounding box center [1230, 350] width 23 height 62
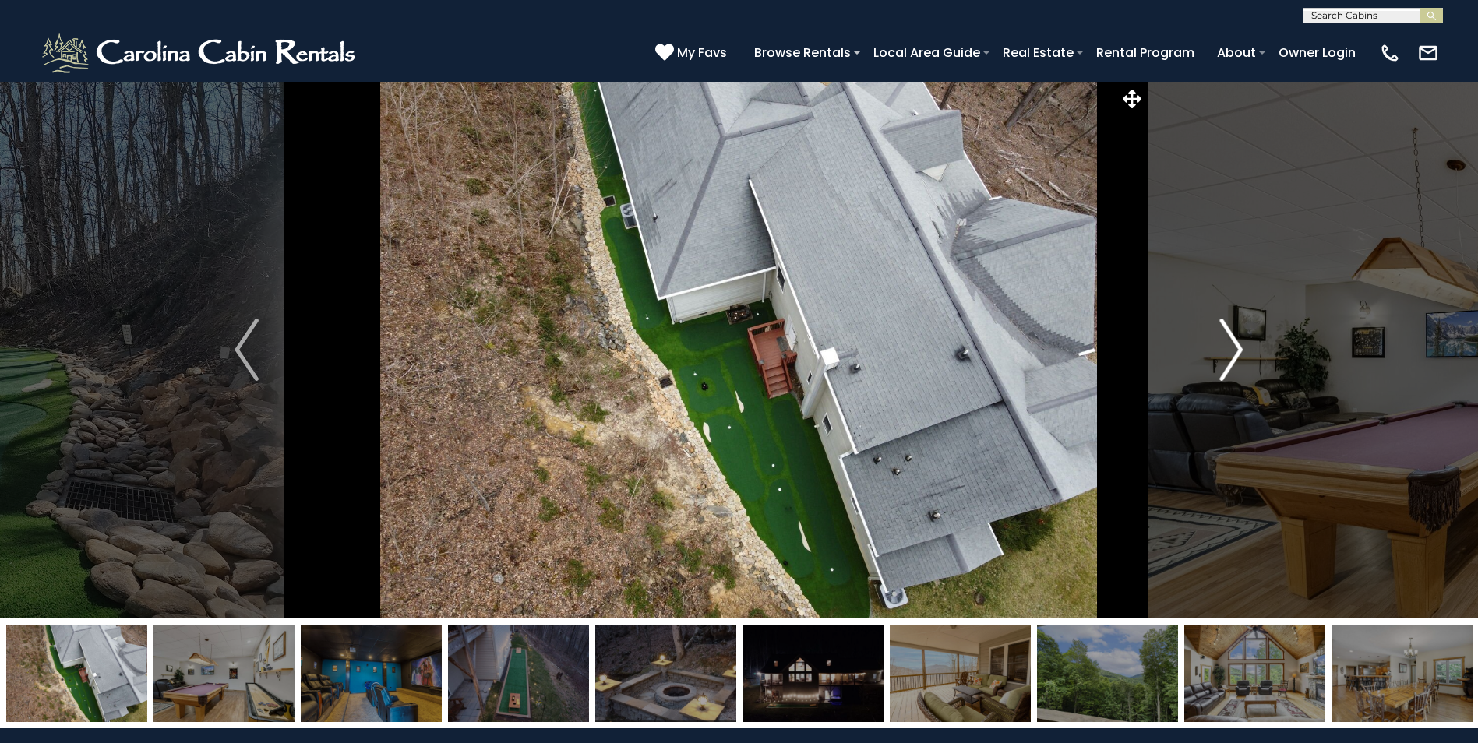
click at [1231, 347] on img "Next" at bounding box center [1230, 350] width 23 height 62
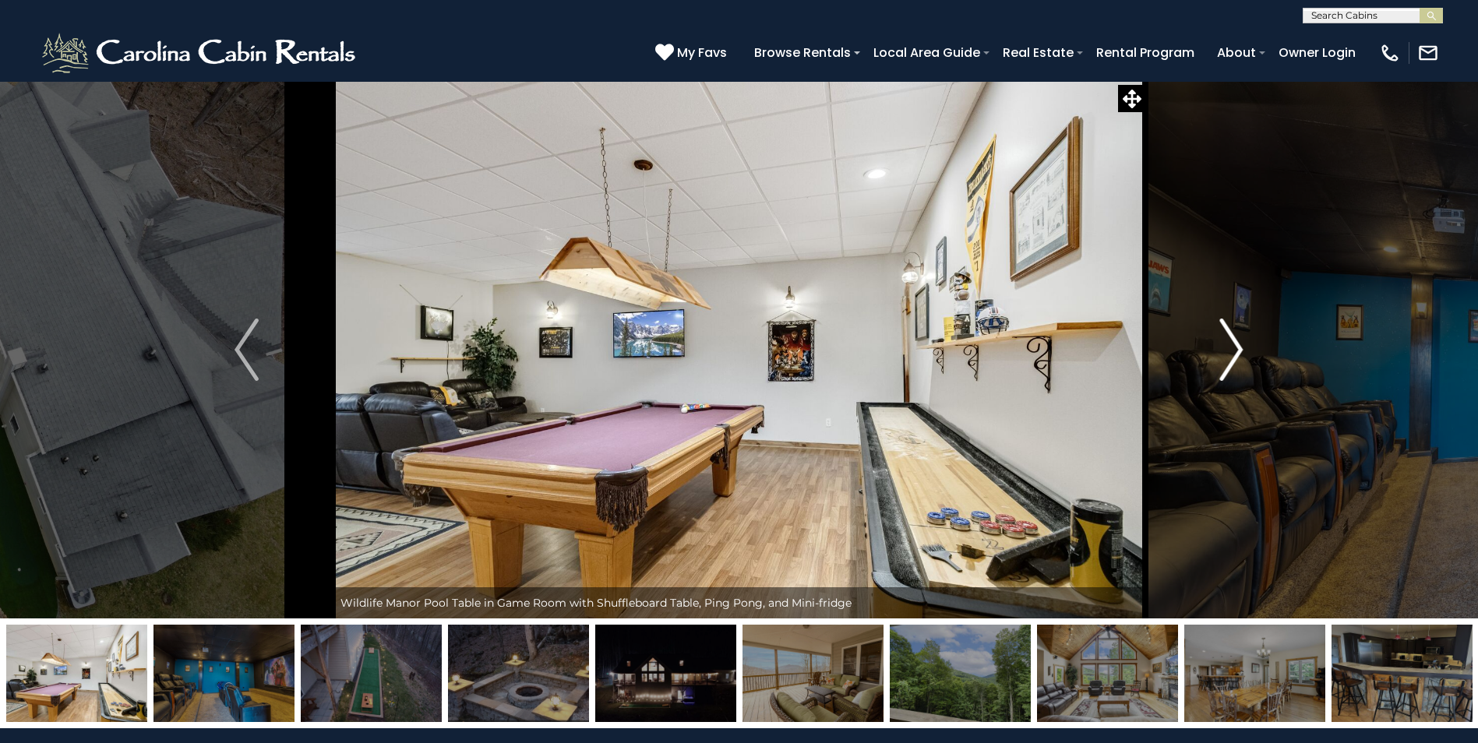
click at [1234, 347] on img "Next" at bounding box center [1230, 350] width 23 height 62
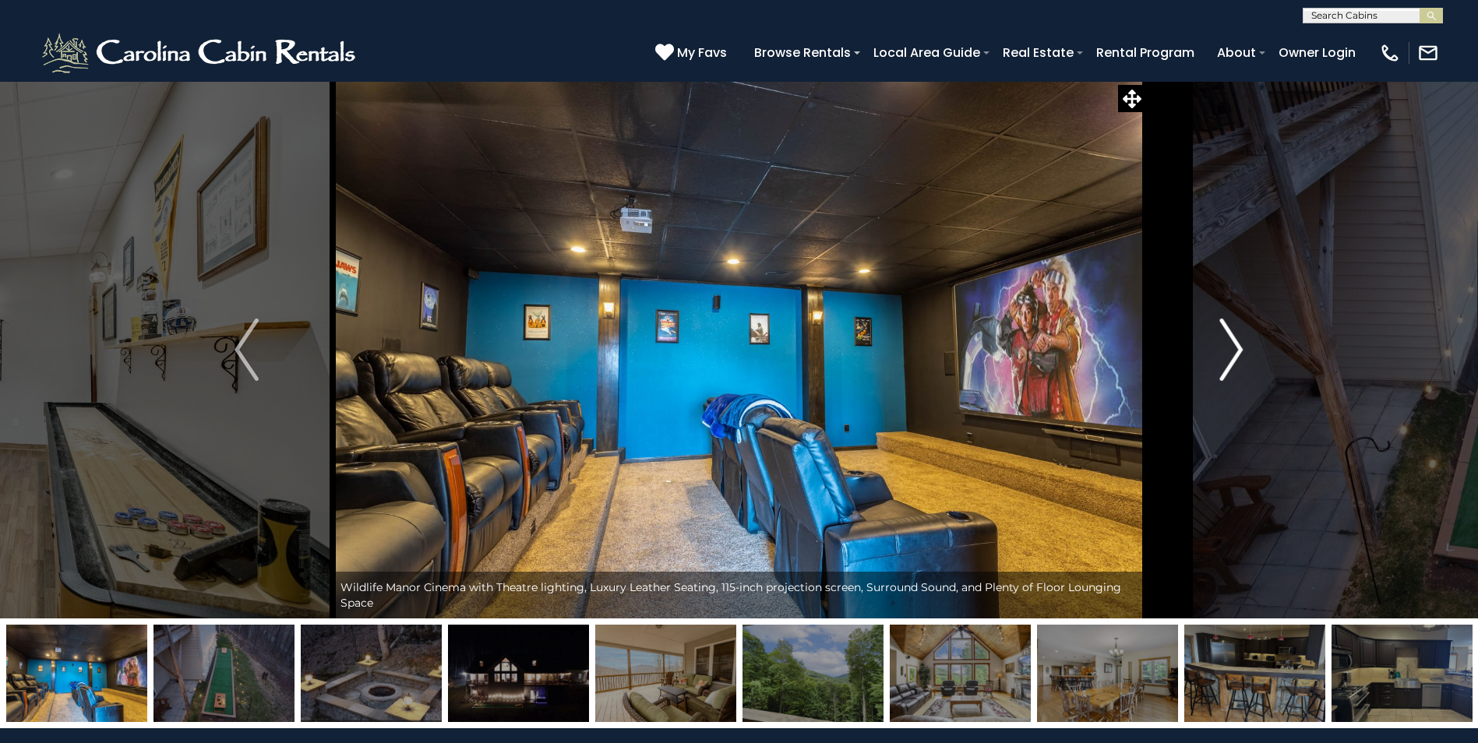
click at [1236, 349] on img "Next" at bounding box center [1230, 350] width 23 height 62
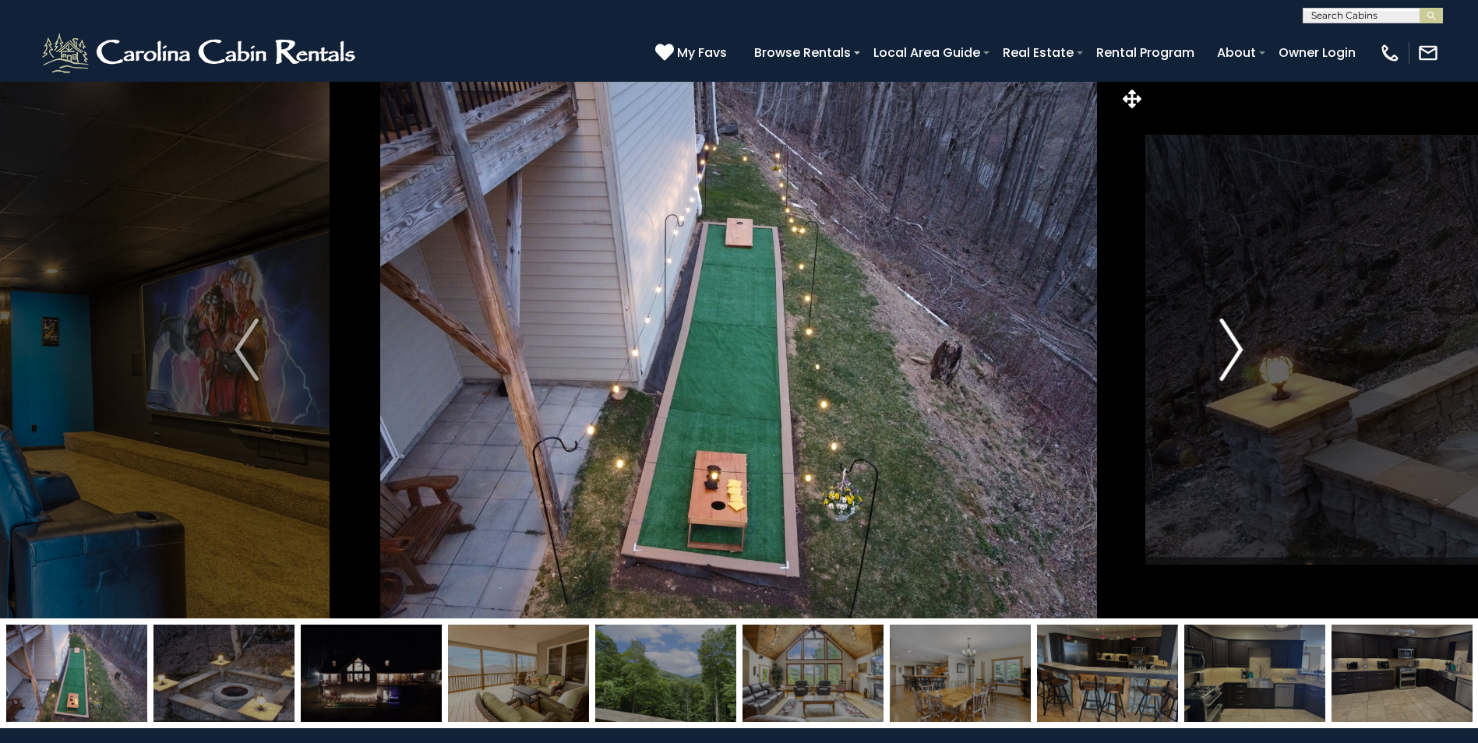
click at [1239, 350] on img "Next" at bounding box center [1230, 350] width 23 height 62
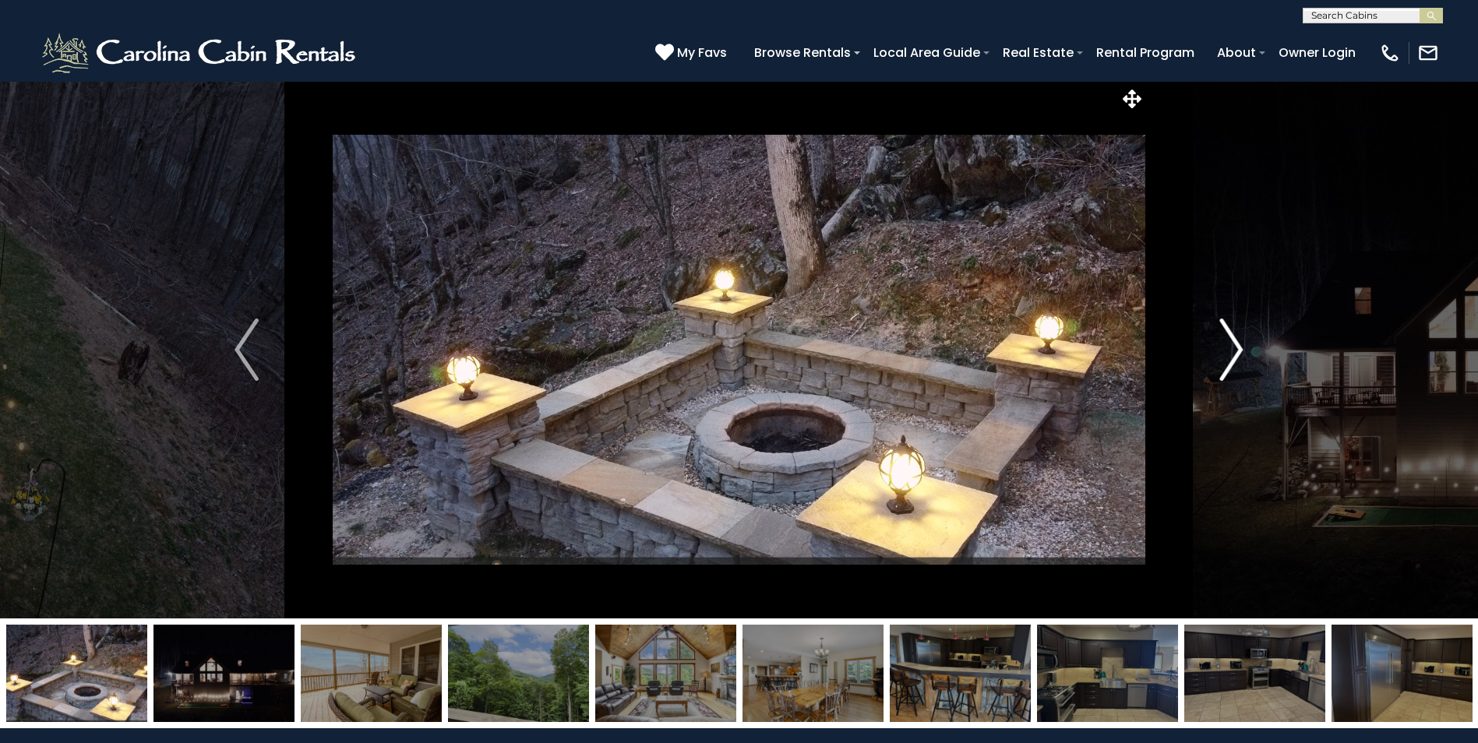
click at [1239, 350] on img "Next" at bounding box center [1230, 350] width 23 height 62
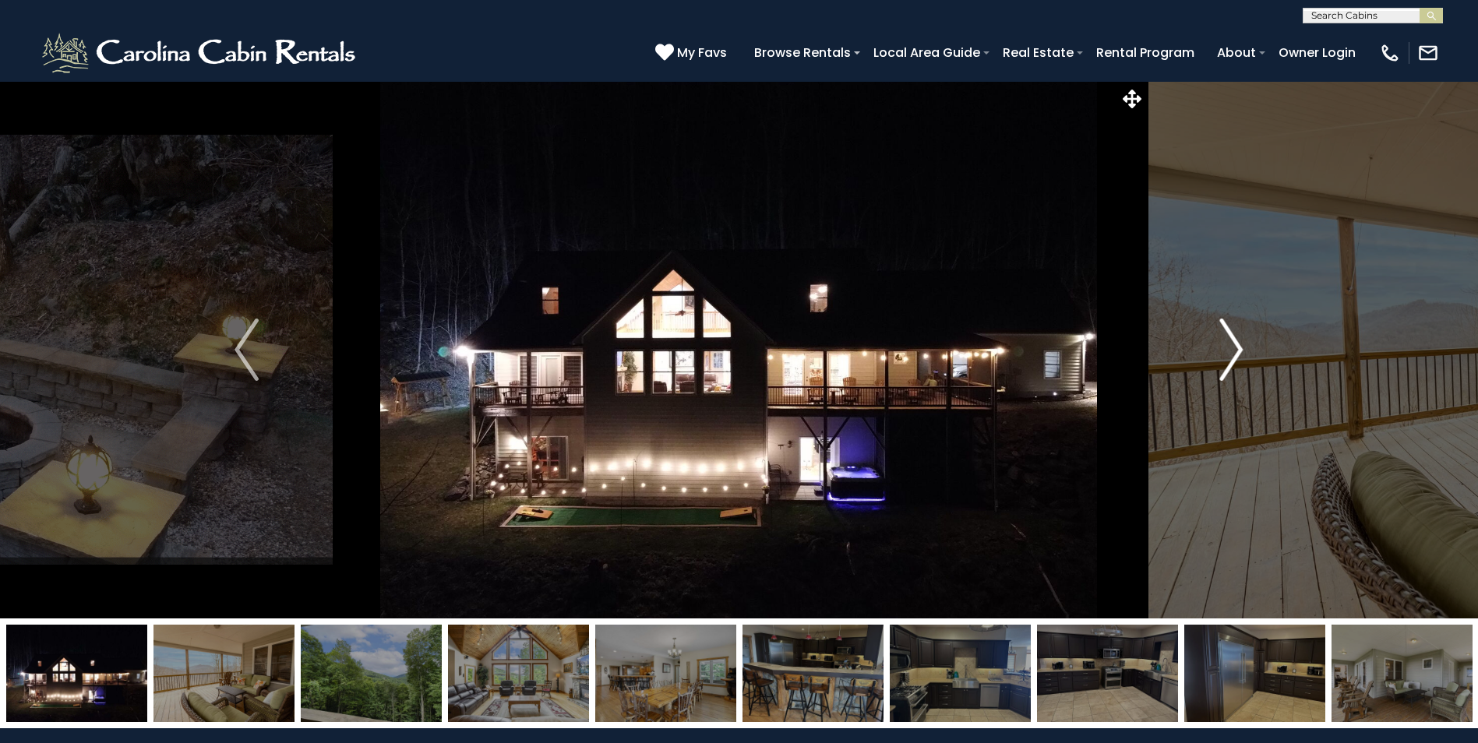
click at [1239, 350] on img "Next" at bounding box center [1230, 350] width 23 height 62
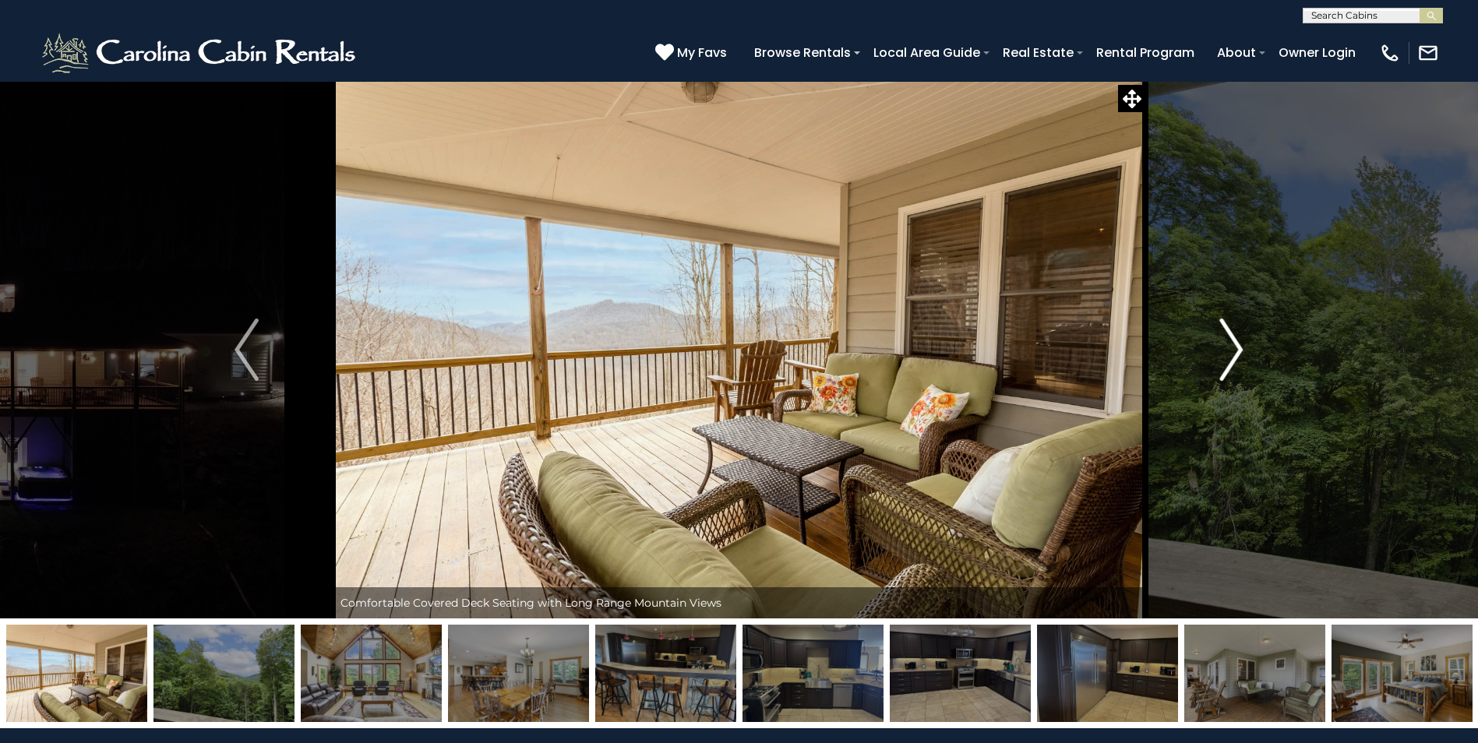
click at [1239, 350] on img "Next" at bounding box center [1230, 350] width 23 height 62
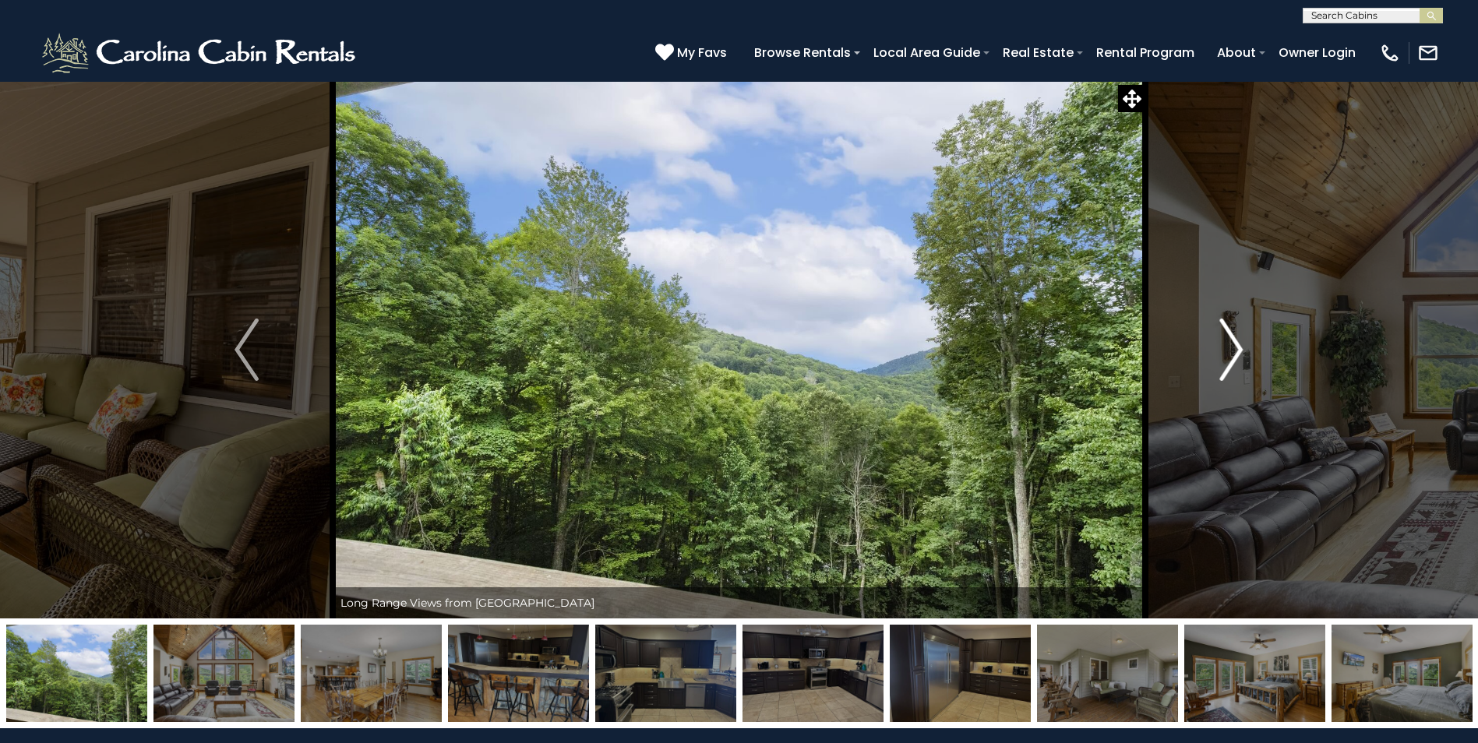
click at [1239, 350] on img "Next" at bounding box center [1230, 350] width 23 height 62
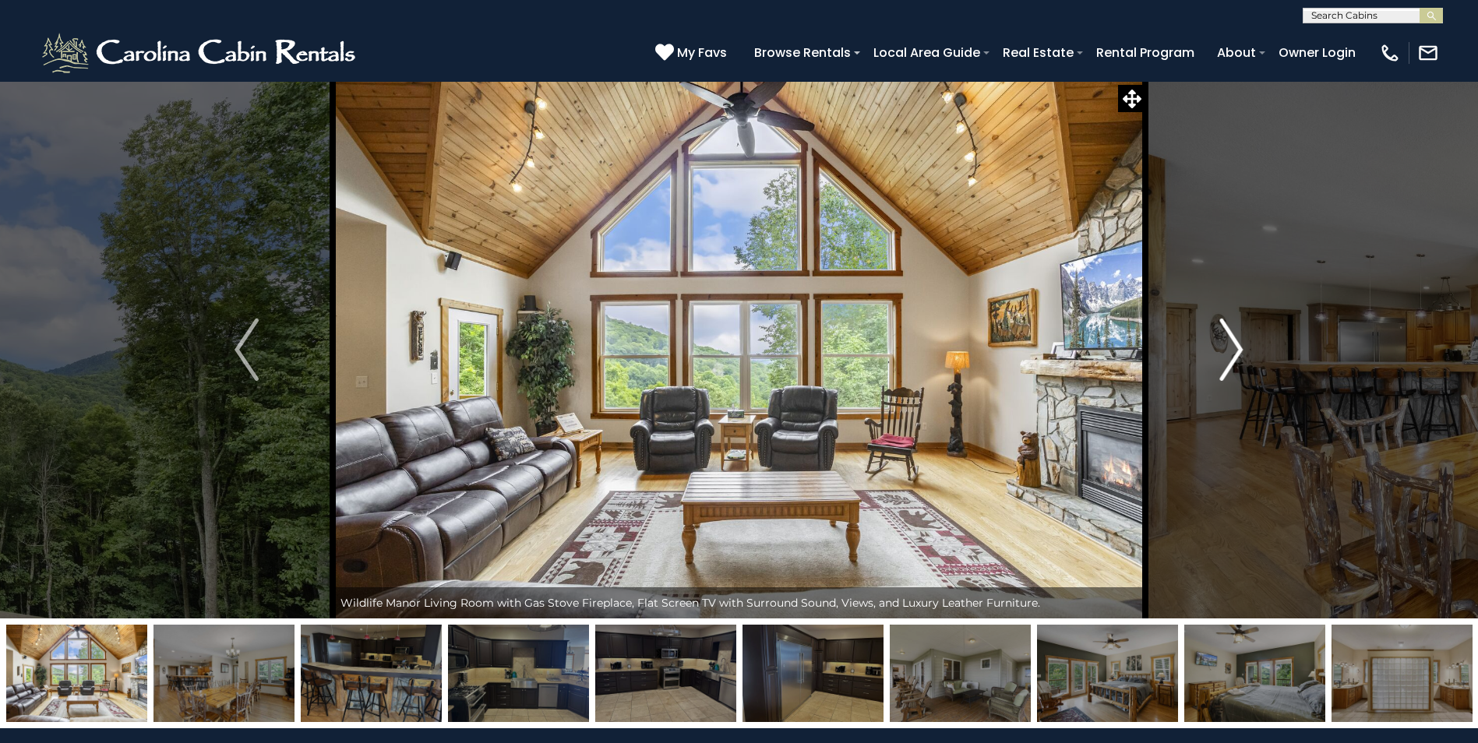
click at [1239, 350] on img "Next" at bounding box center [1230, 350] width 23 height 62
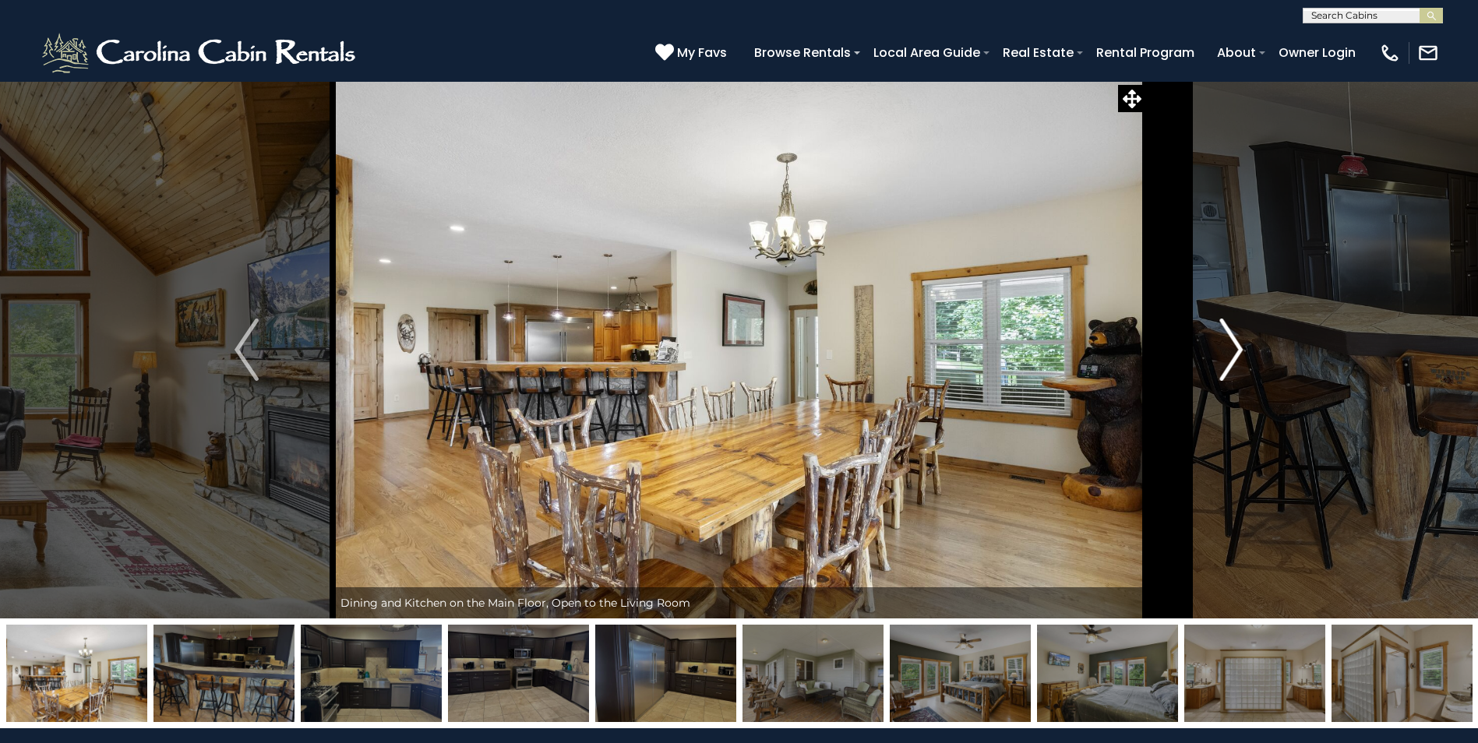
click at [1239, 350] on img "Next" at bounding box center [1230, 350] width 23 height 62
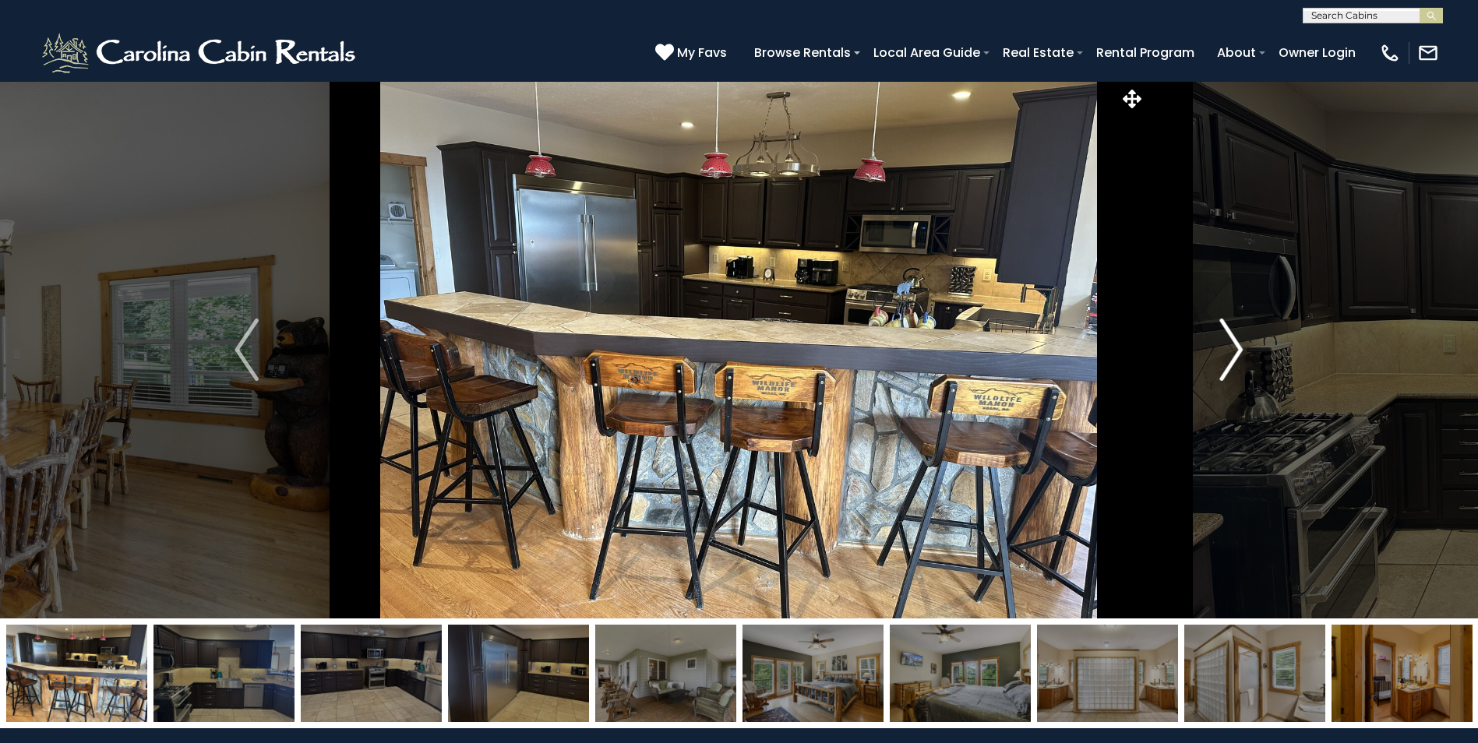
click at [1239, 350] on img "Next" at bounding box center [1230, 350] width 23 height 62
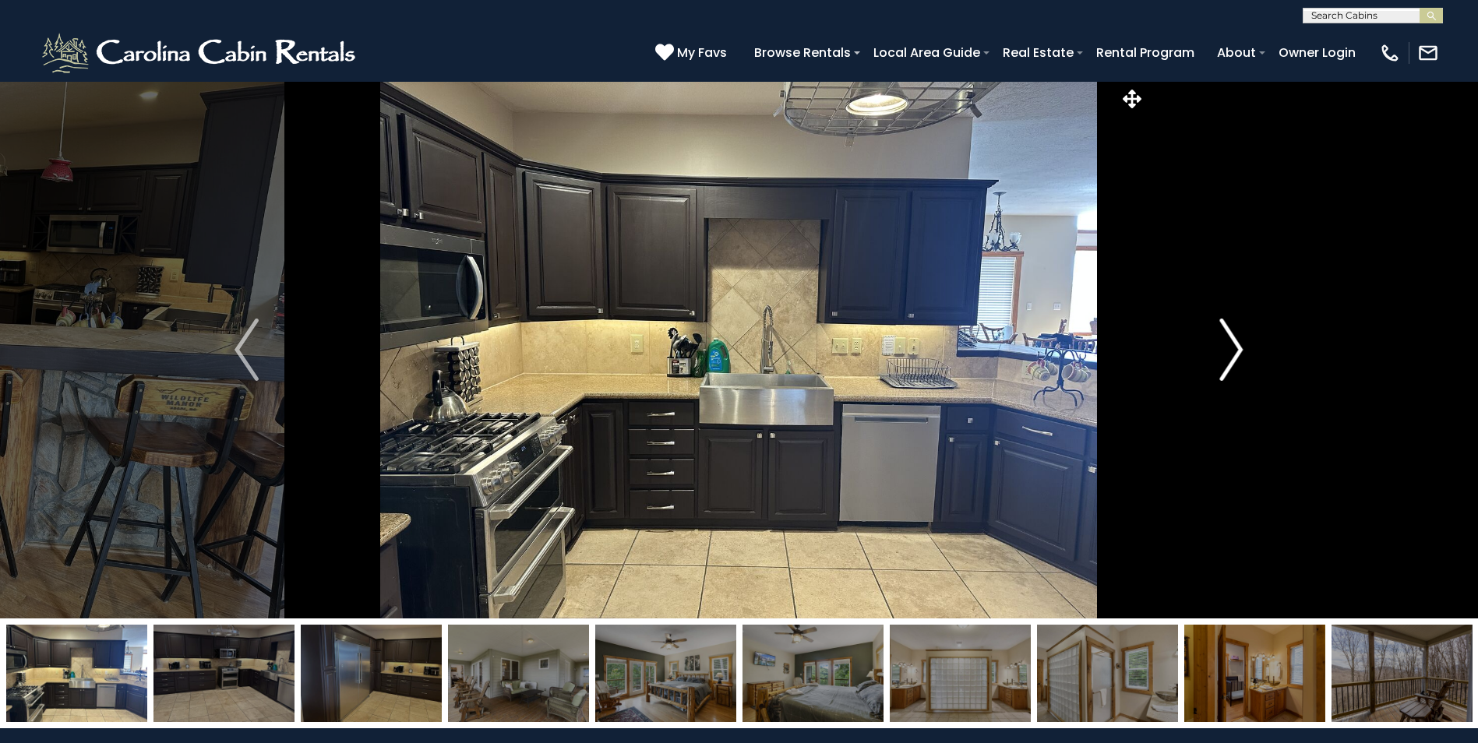
click at [1239, 350] on img "Next" at bounding box center [1230, 350] width 23 height 62
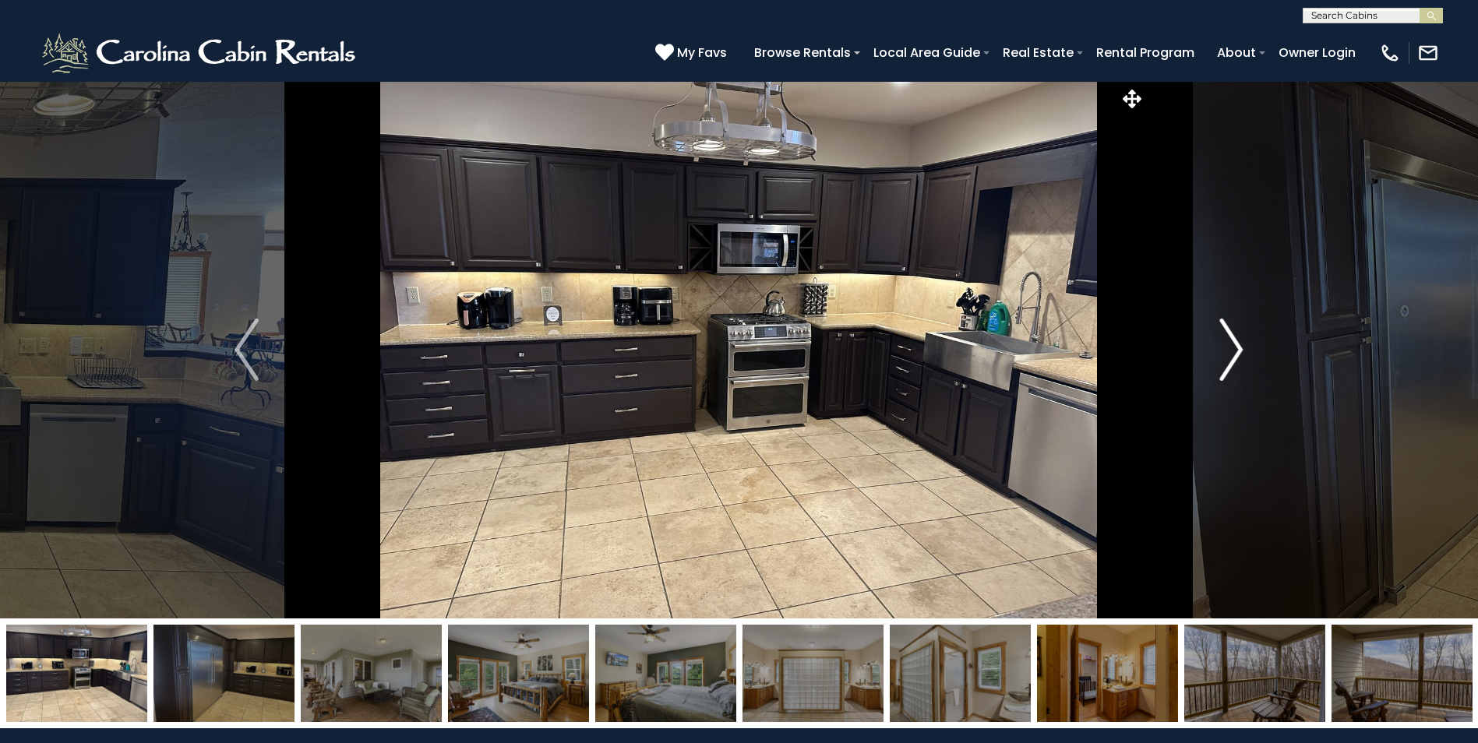
click at [1239, 350] on img "Next" at bounding box center [1230, 350] width 23 height 62
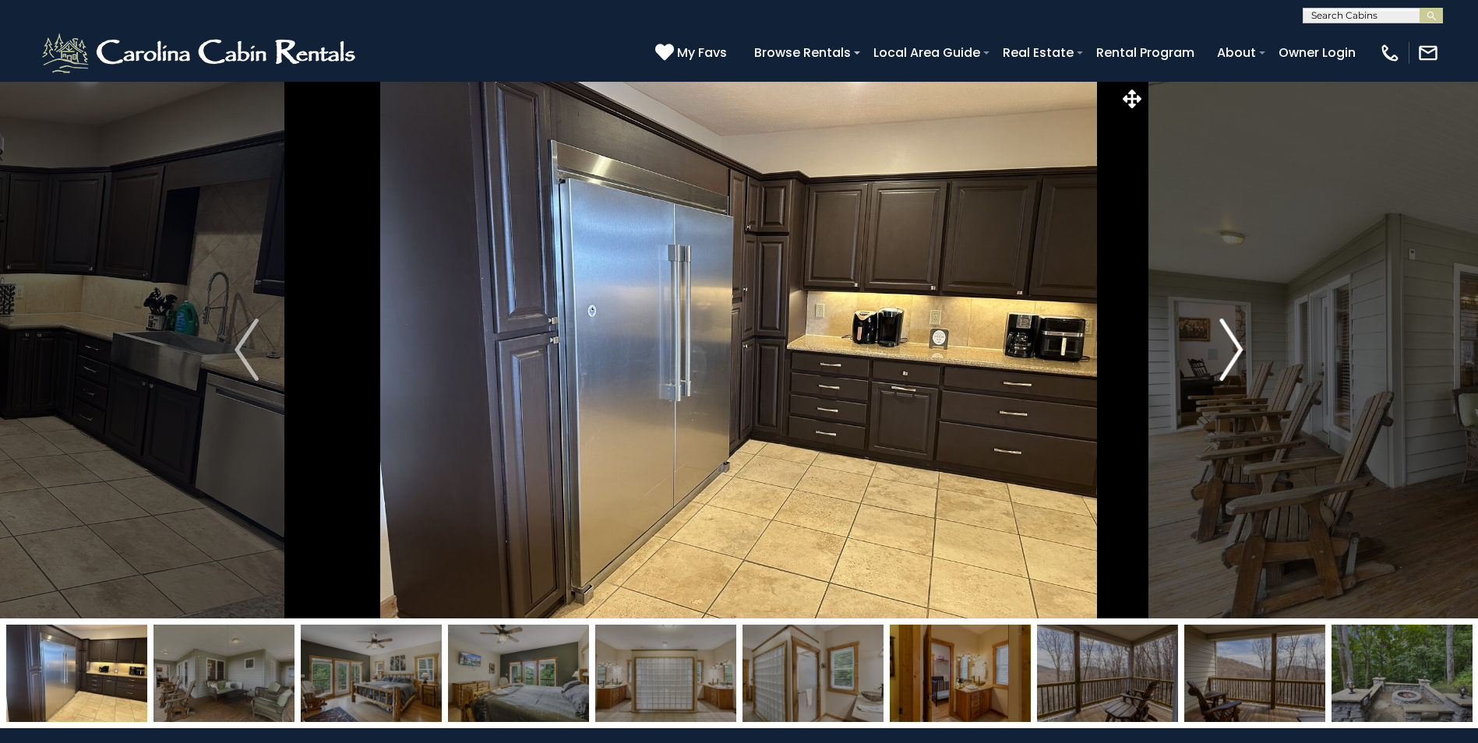
click at [1239, 350] on img "Next" at bounding box center [1230, 350] width 23 height 62
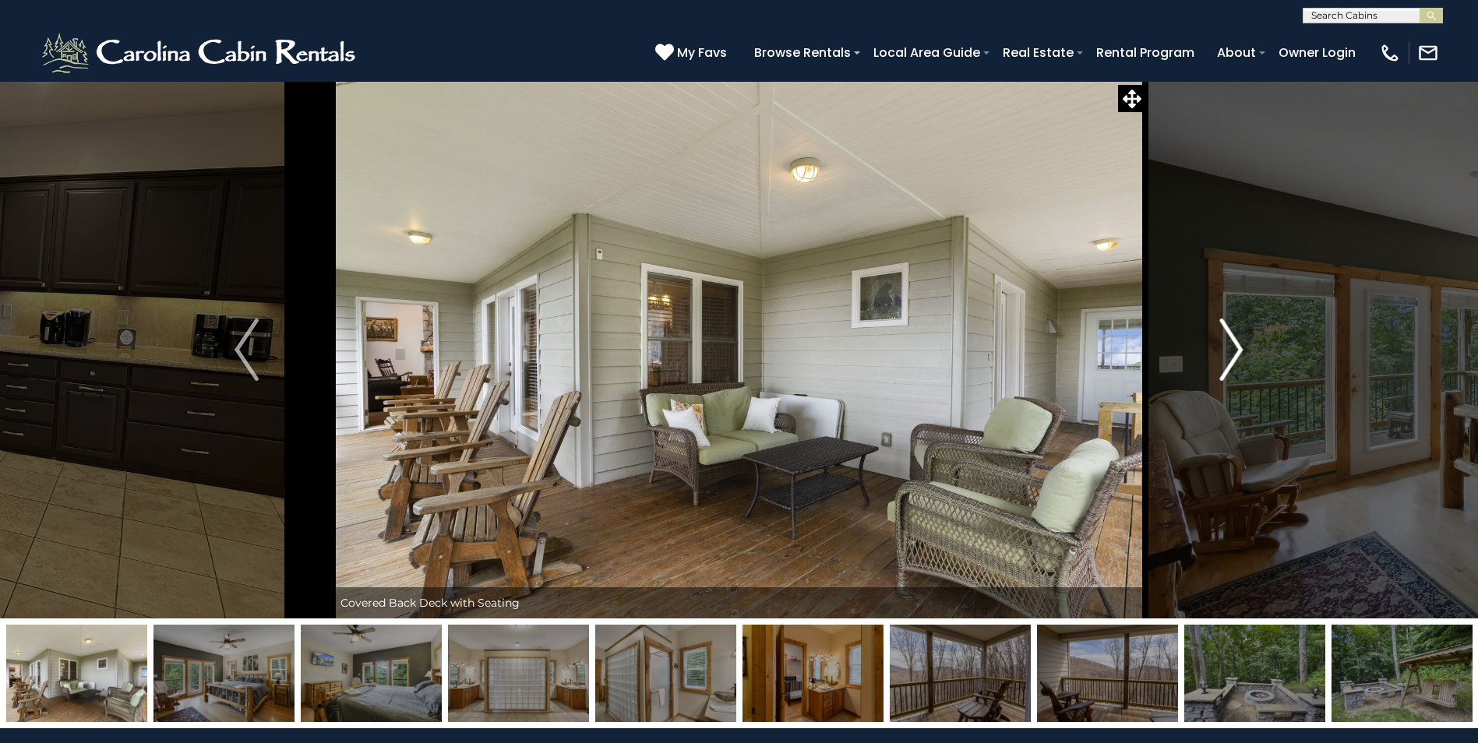
click at [1239, 350] on img "Next" at bounding box center [1230, 350] width 23 height 62
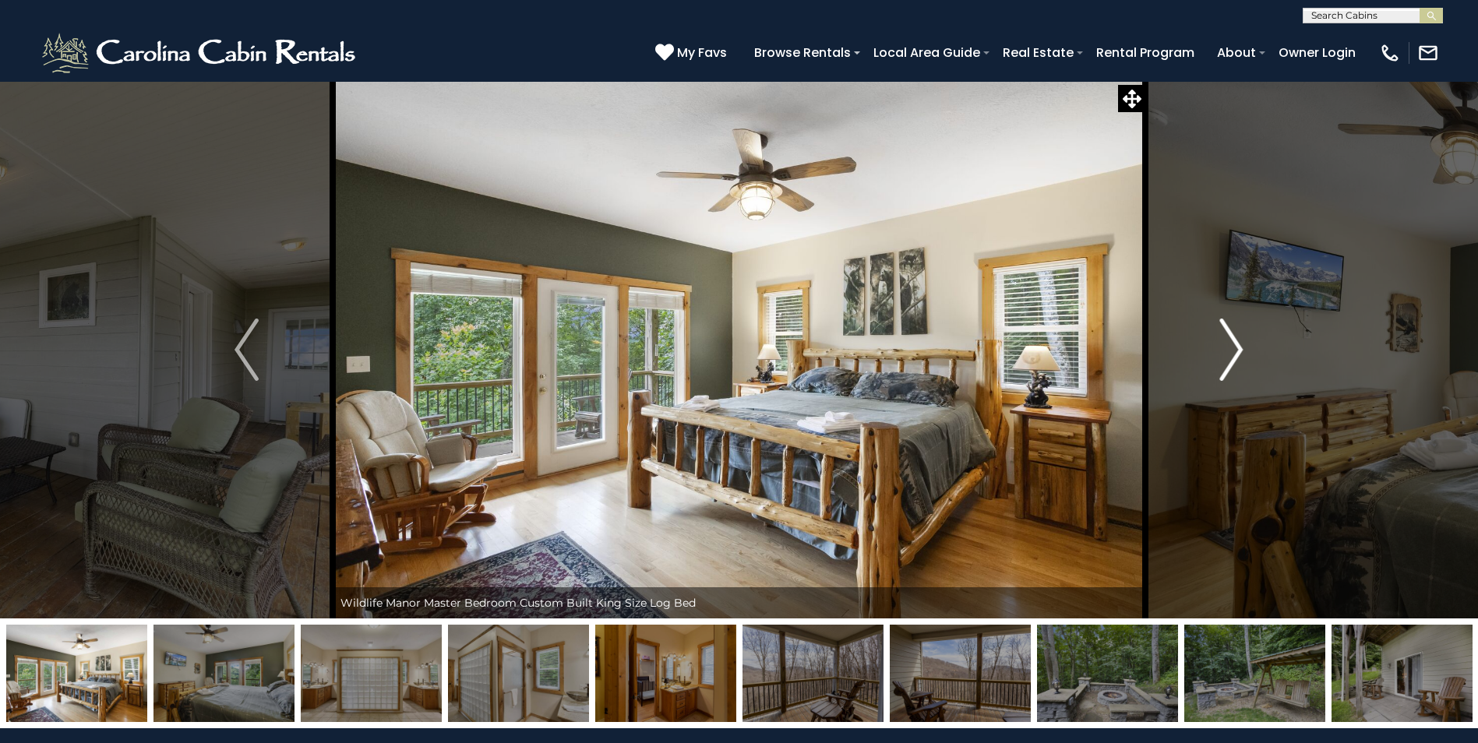
click at [1239, 350] on img "Next" at bounding box center [1230, 350] width 23 height 62
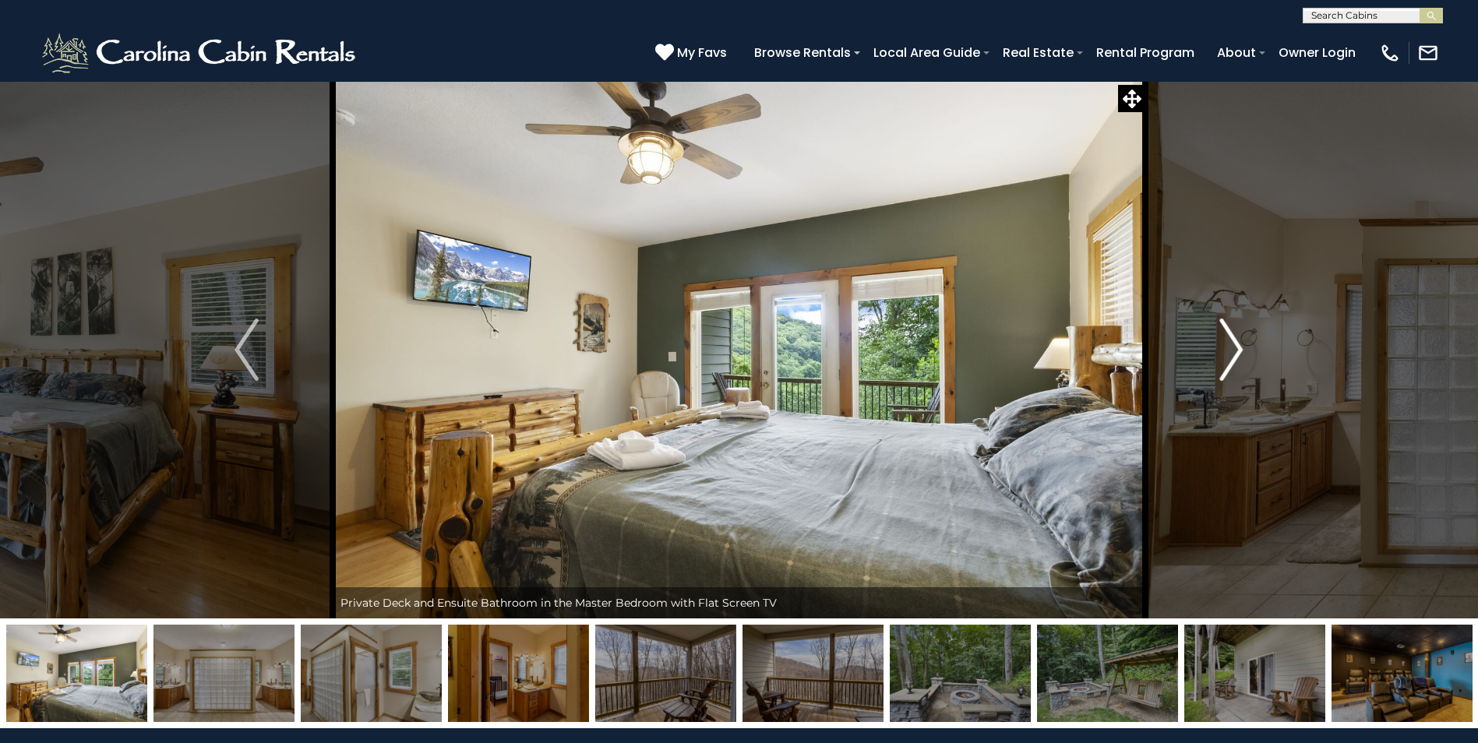
click at [1239, 350] on img "Next" at bounding box center [1230, 350] width 23 height 62
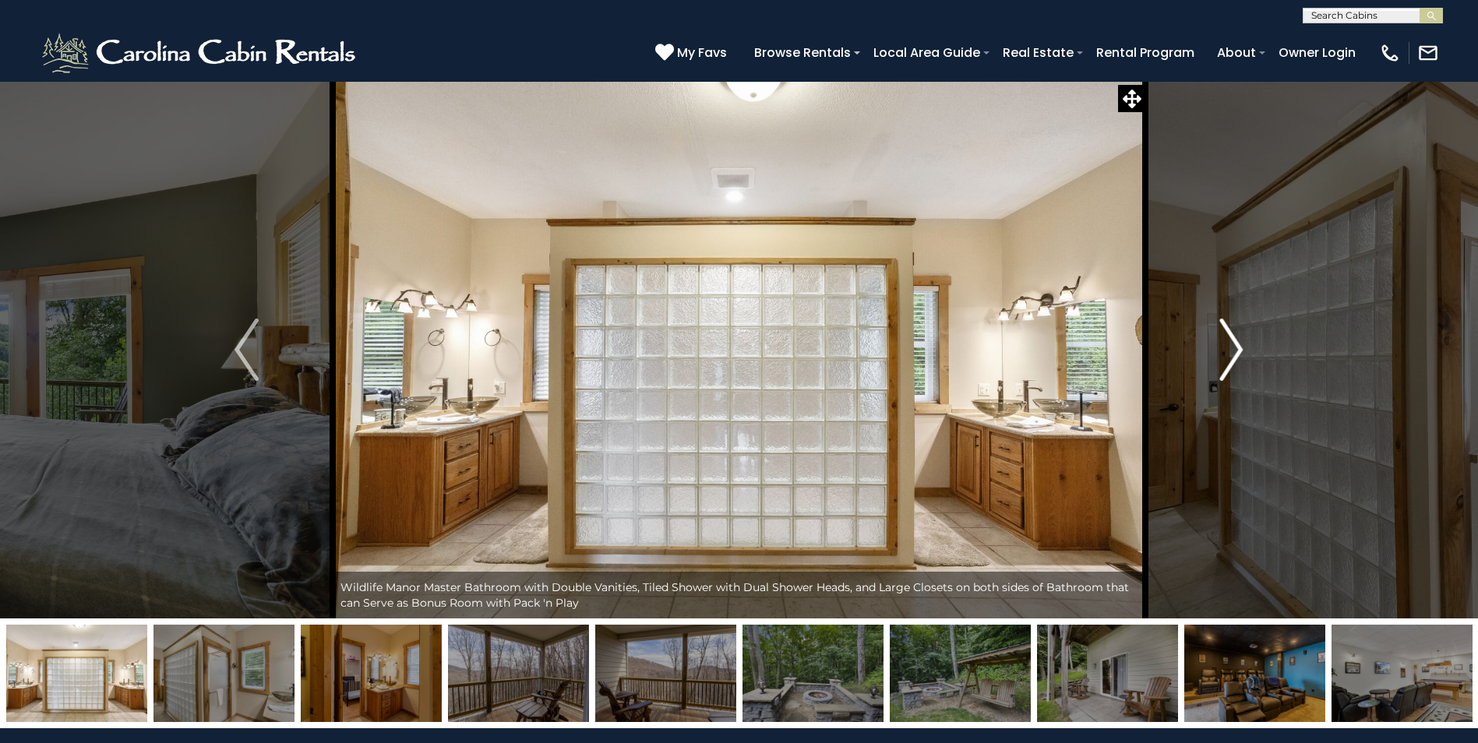
click at [1239, 350] on img "Next" at bounding box center [1230, 350] width 23 height 62
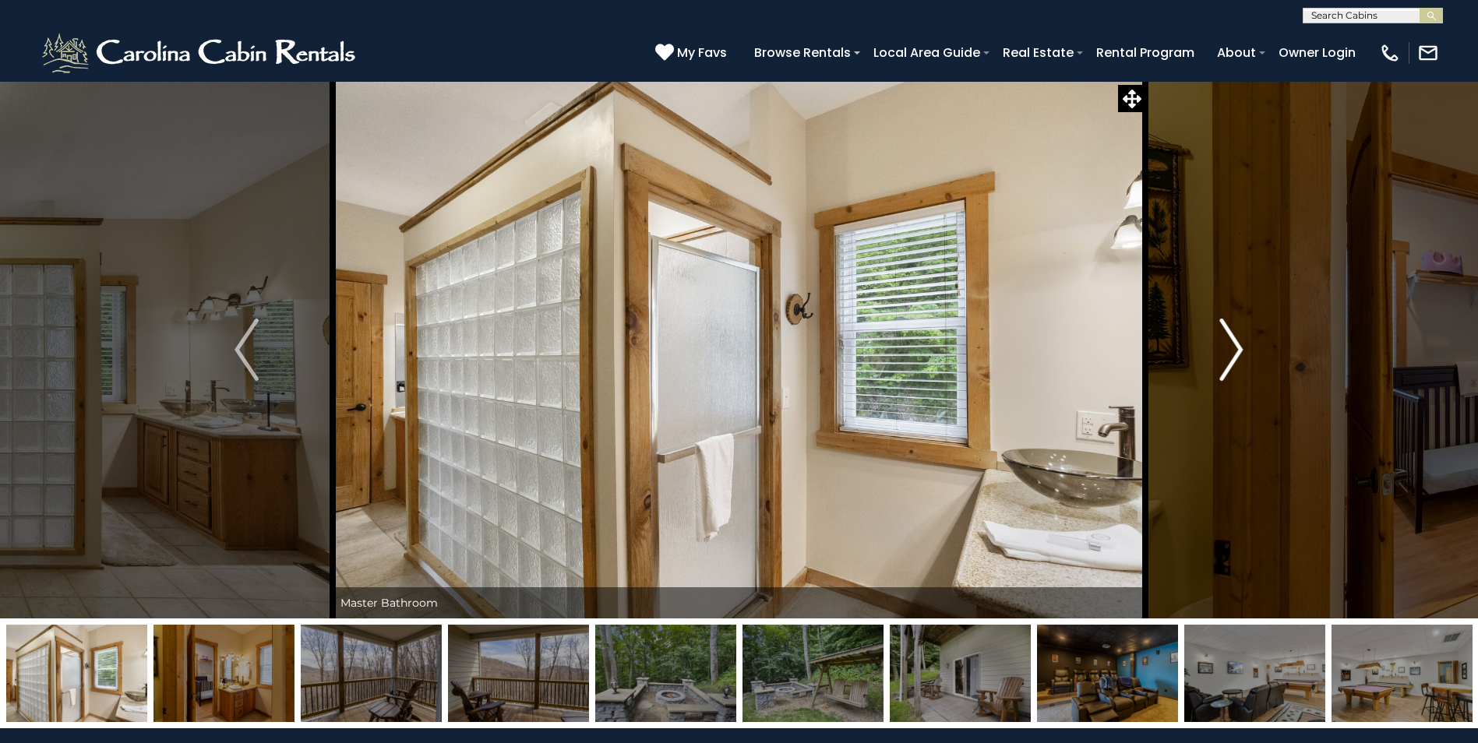
click at [1239, 350] on img "Next" at bounding box center [1230, 350] width 23 height 62
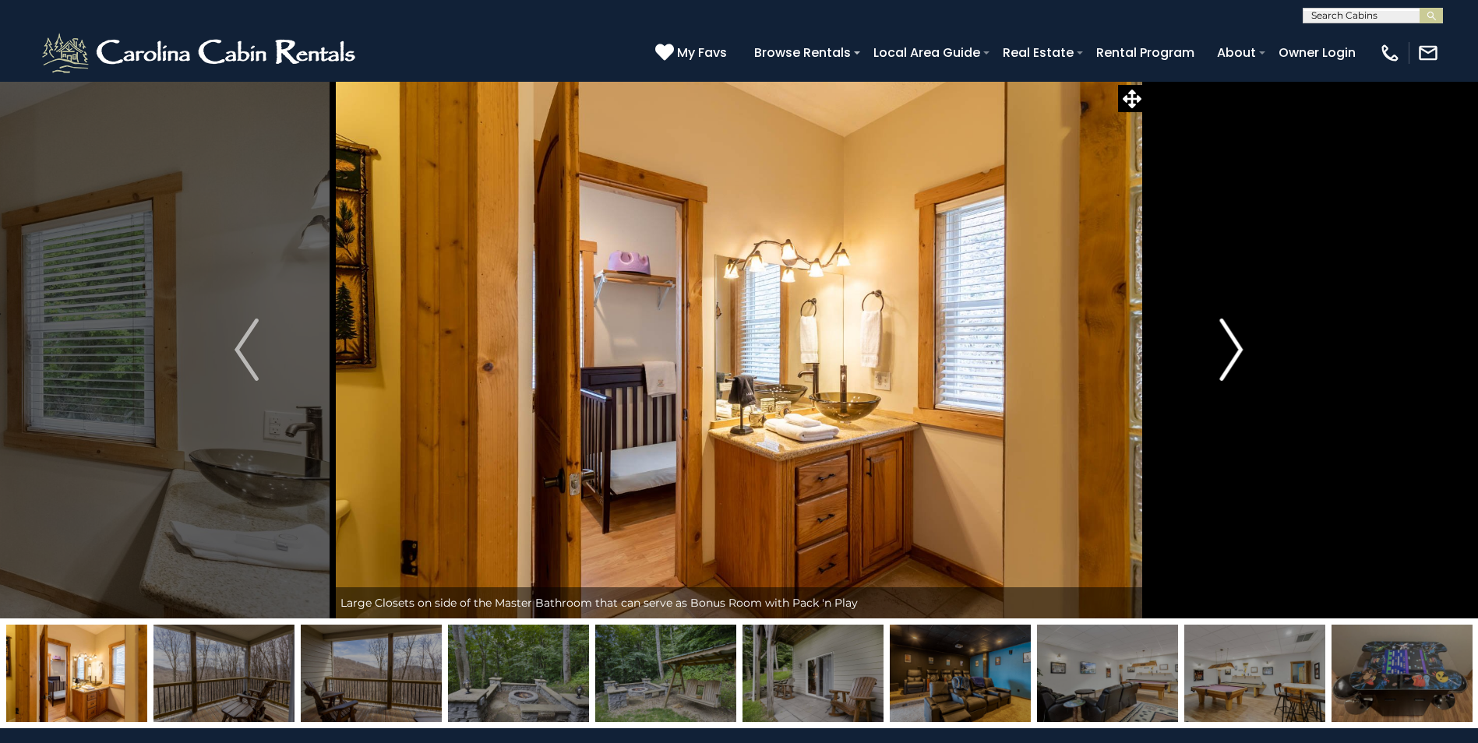
click at [1239, 350] on img "Next" at bounding box center [1230, 350] width 23 height 62
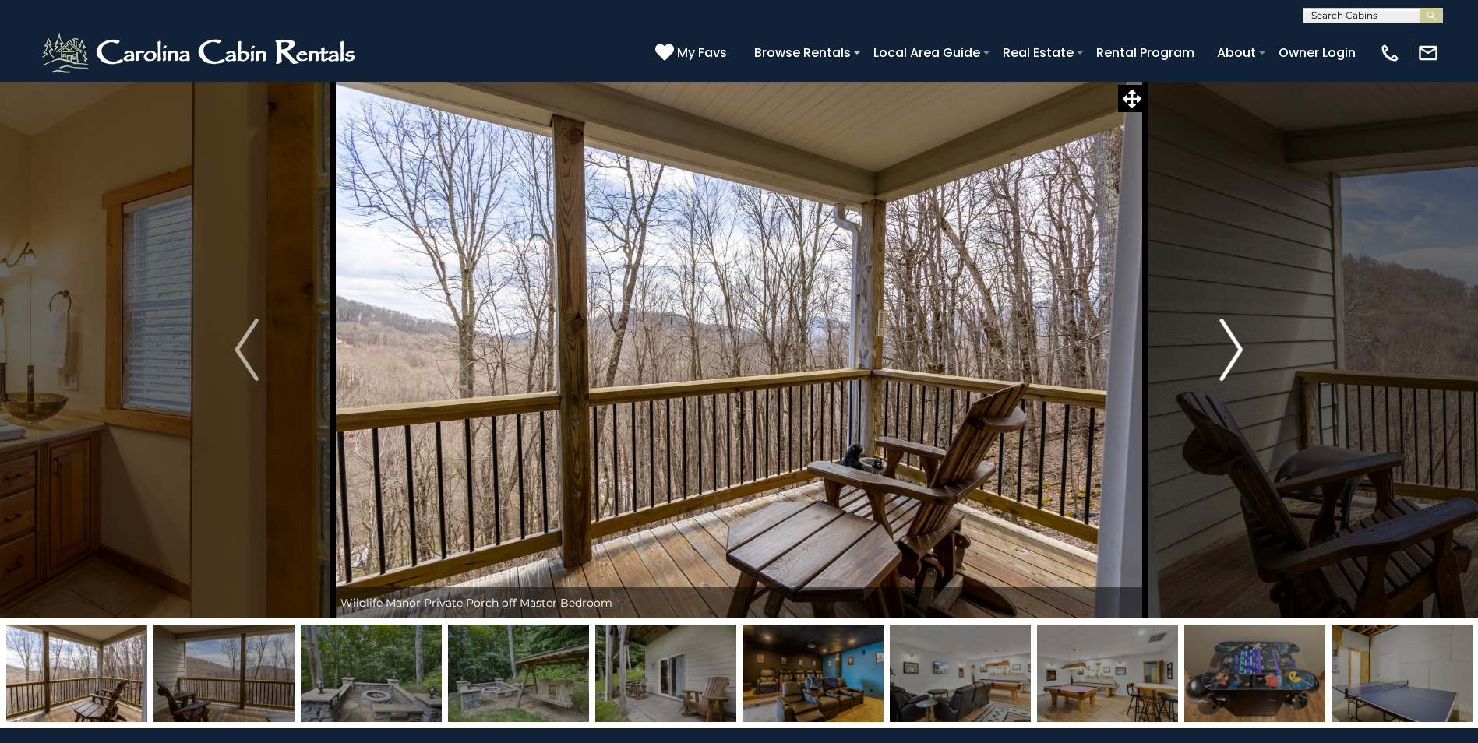
click at [1239, 350] on img "Next" at bounding box center [1230, 350] width 23 height 62
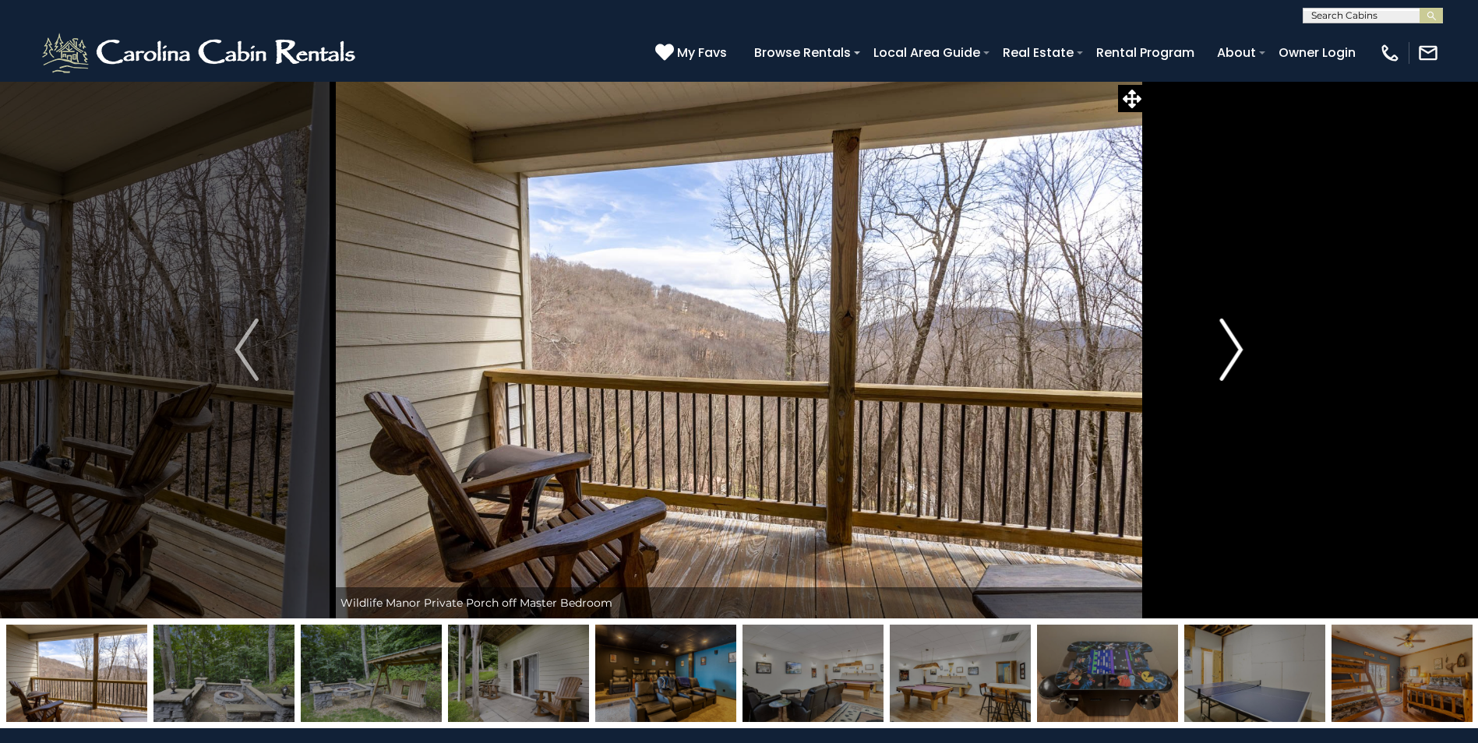
click at [1239, 350] on img "Next" at bounding box center [1230, 350] width 23 height 62
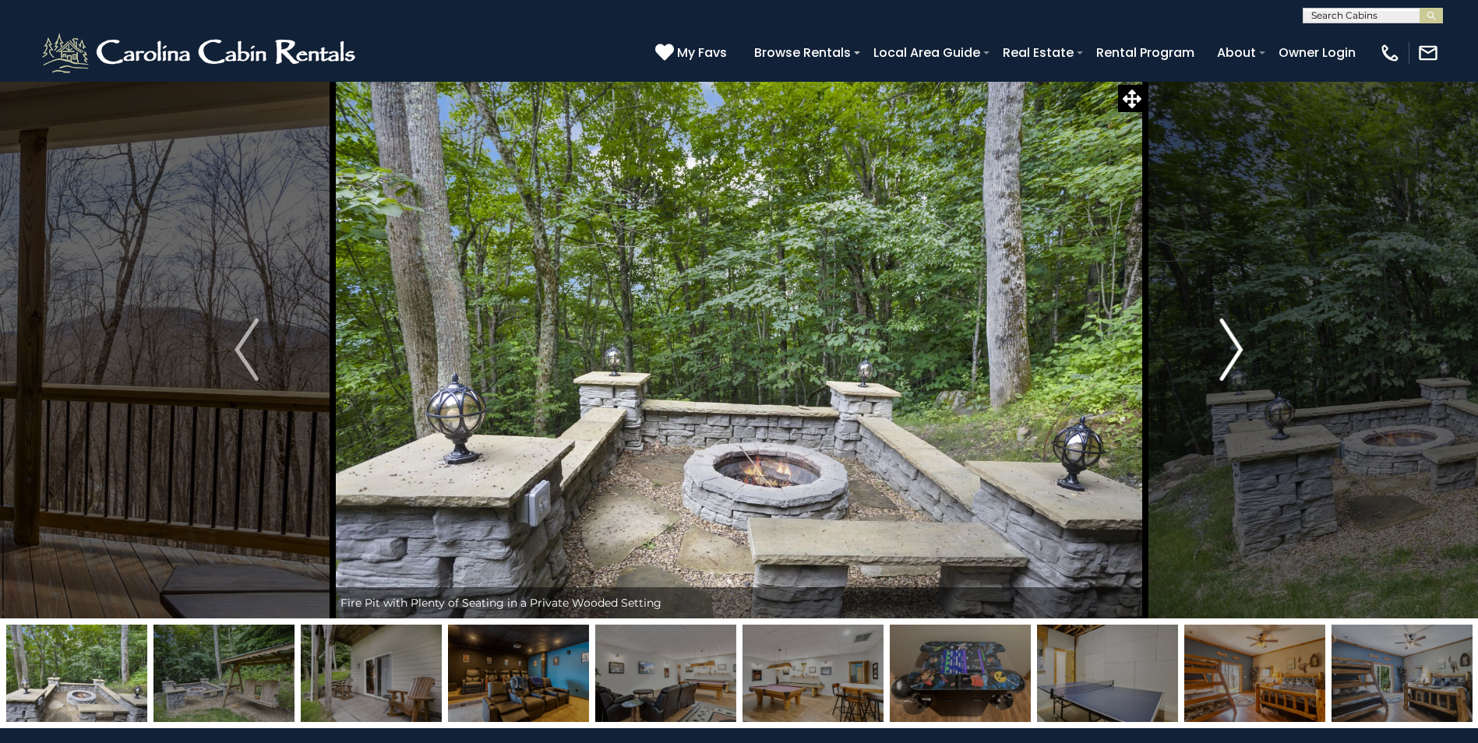
click at [1239, 350] on img "Next" at bounding box center [1230, 350] width 23 height 62
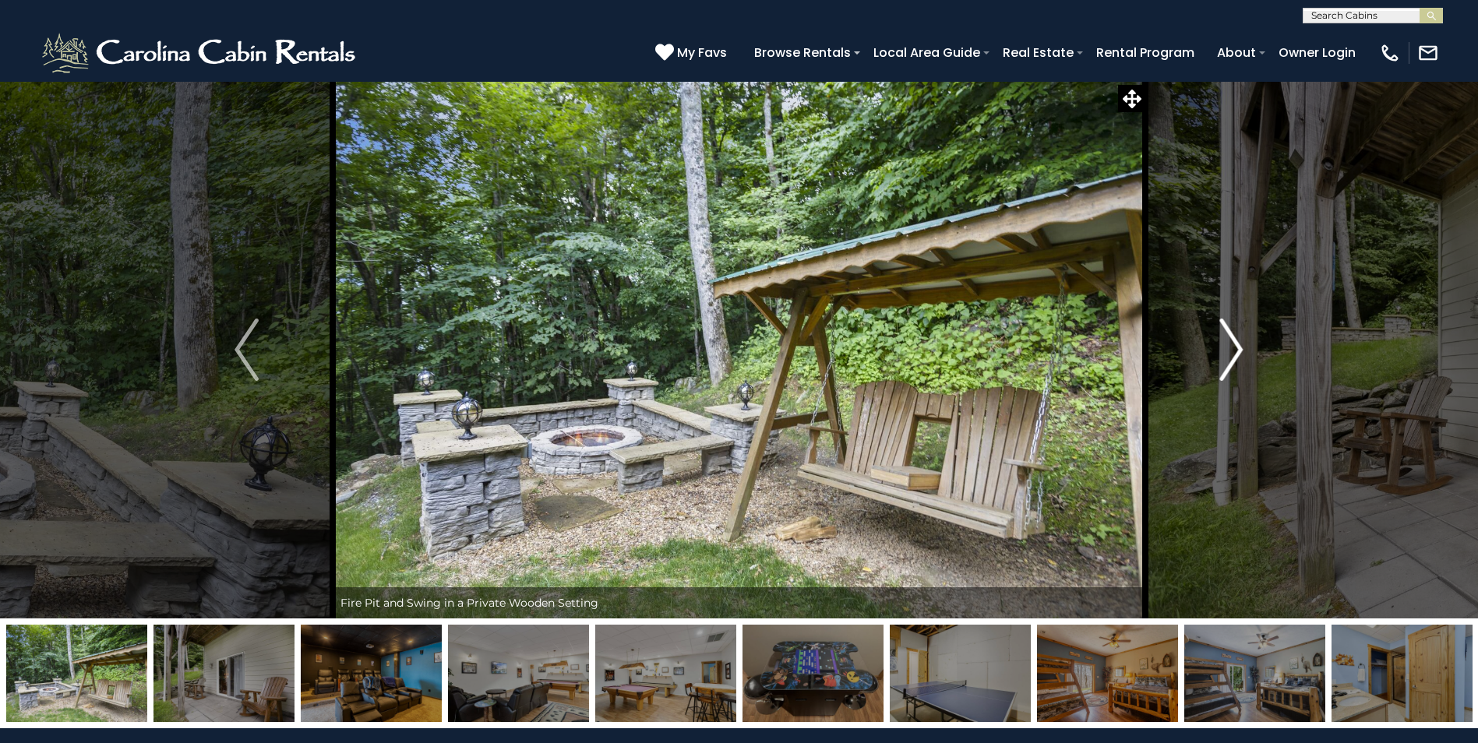
click at [1239, 350] on img "Next" at bounding box center [1230, 350] width 23 height 62
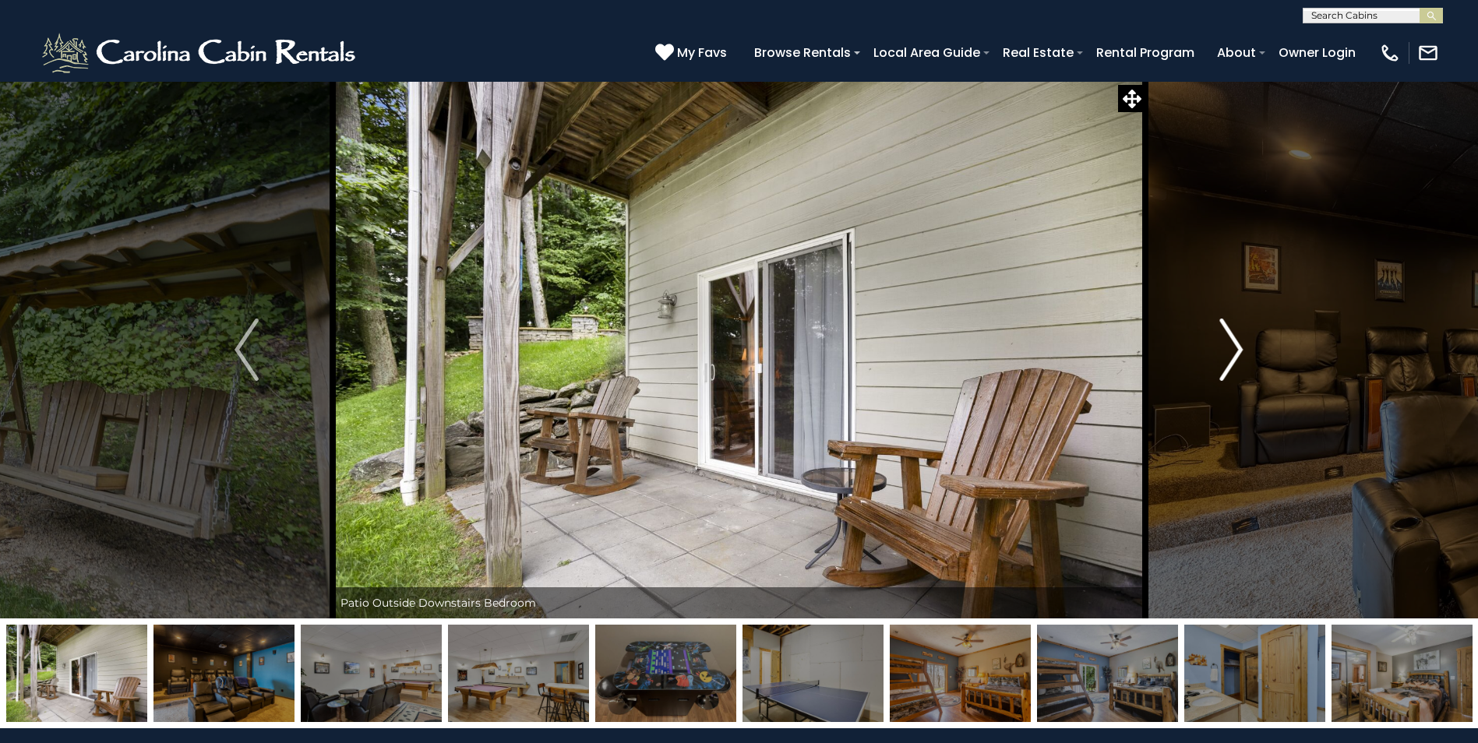
click at [1239, 350] on img "Next" at bounding box center [1230, 350] width 23 height 62
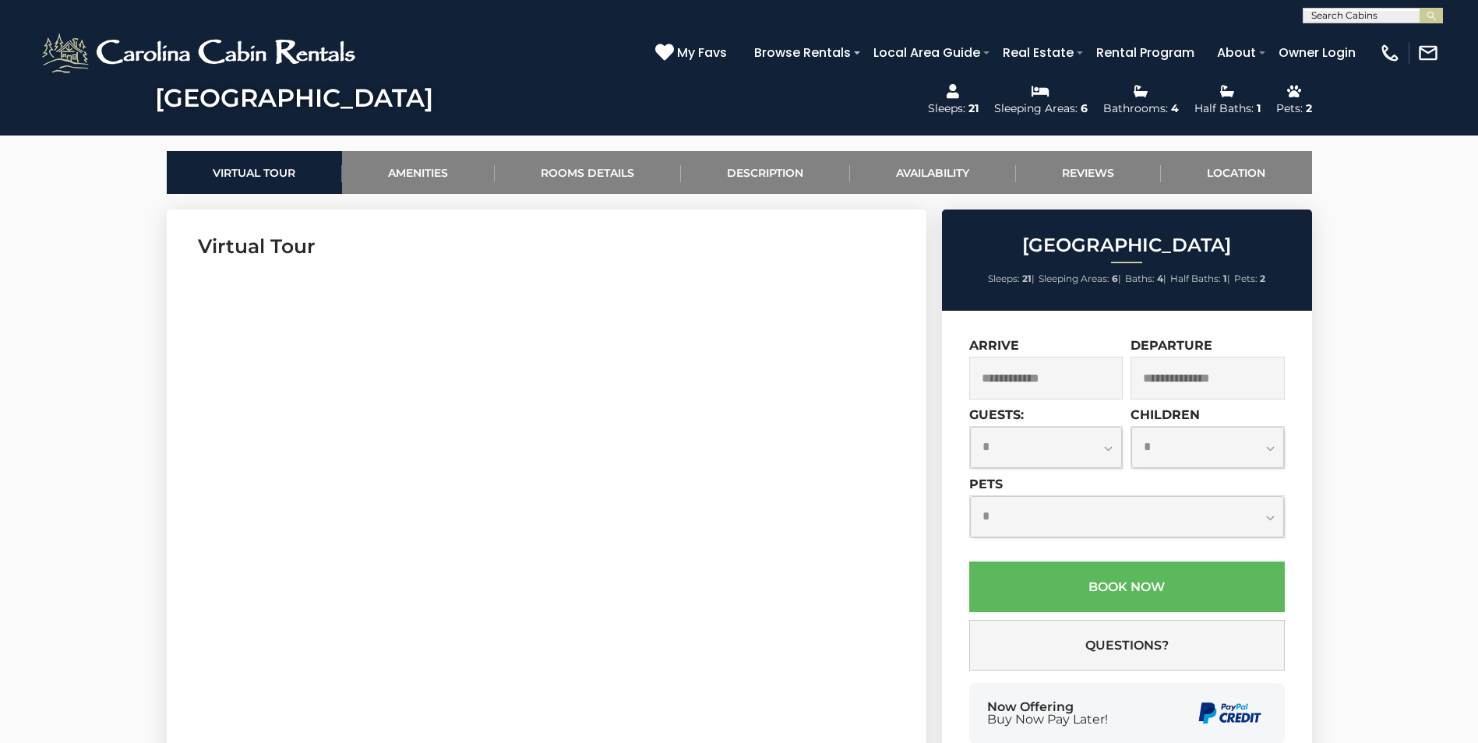
scroll to position [701, 0]
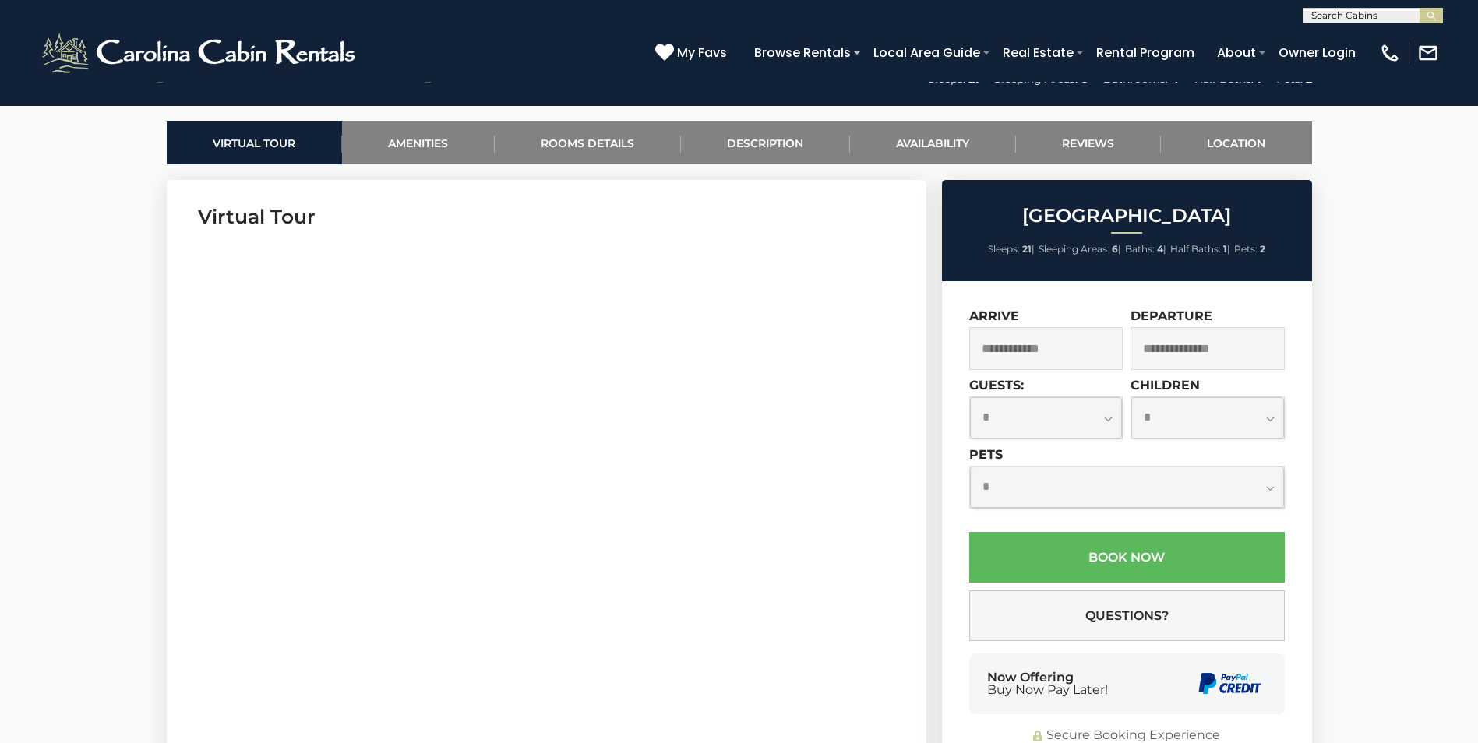
click at [1108, 414] on select "**********" at bounding box center [1046, 417] width 153 height 41
select select "*"
click at [970, 397] on select "**********" at bounding box center [1046, 417] width 153 height 41
click at [1090, 493] on select "**********" at bounding box center [1127, 487] width 314 height 41
select select "*"
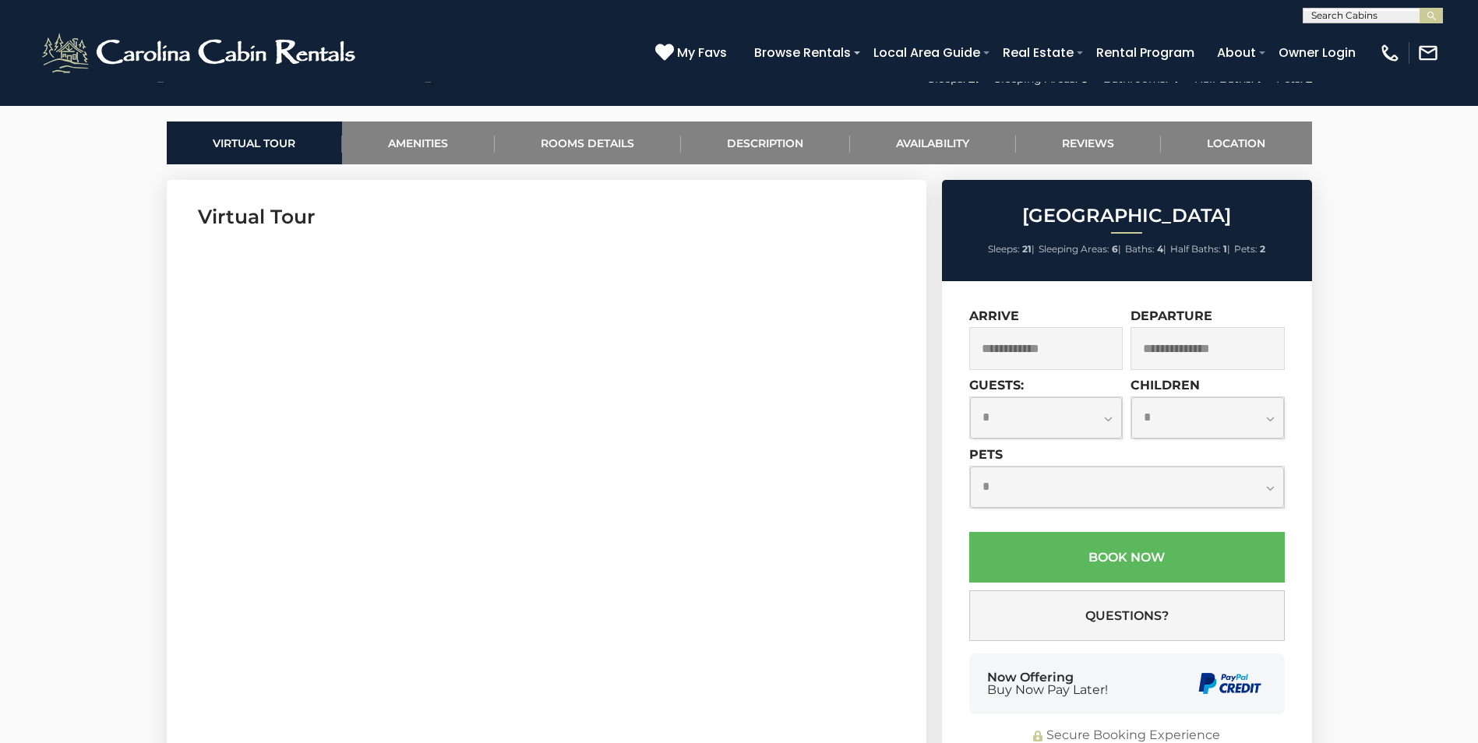
click at [970, 467] on select "**********" at bounding box center [1127, 487] width 314 height 41
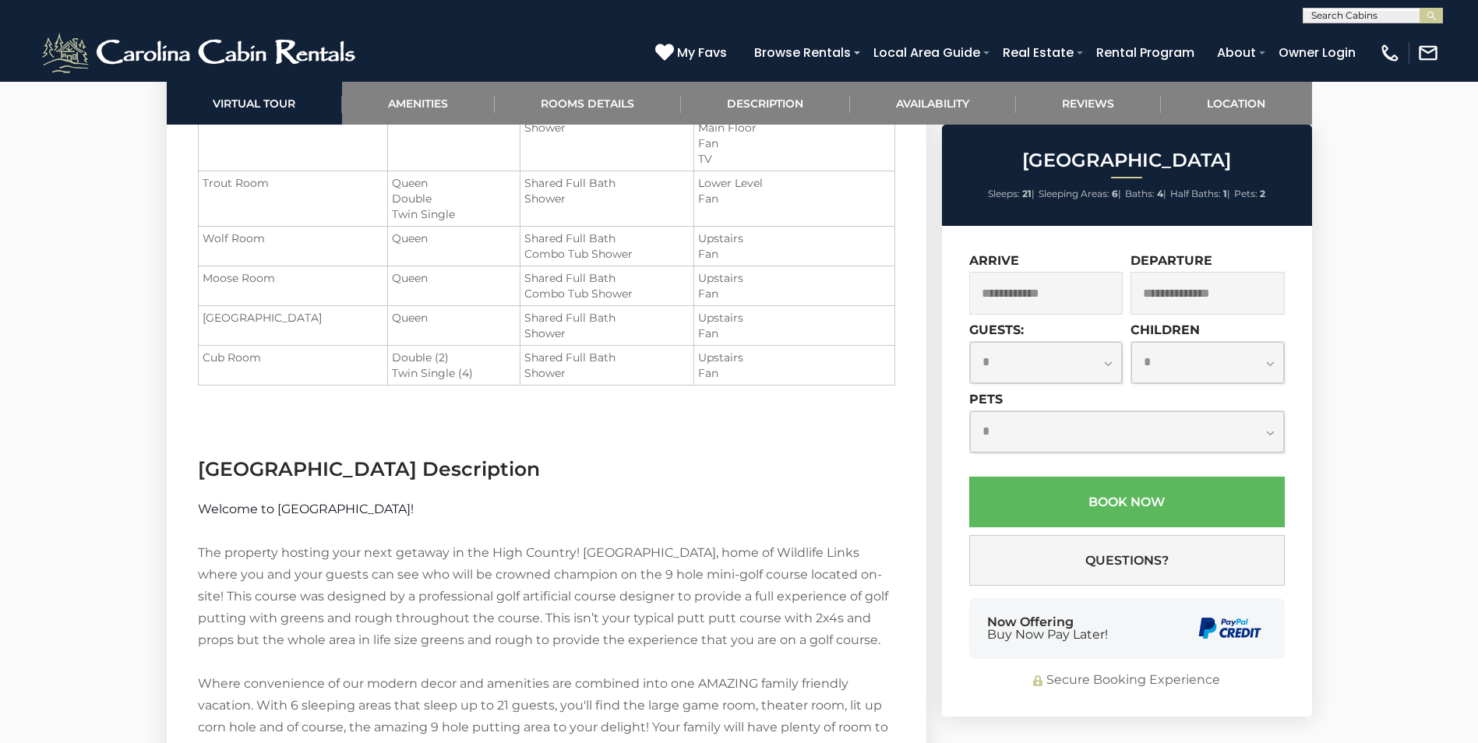
scroll to position [2492, 0]
